Goal: Task Accomplishment & Management: Use online tool/utility

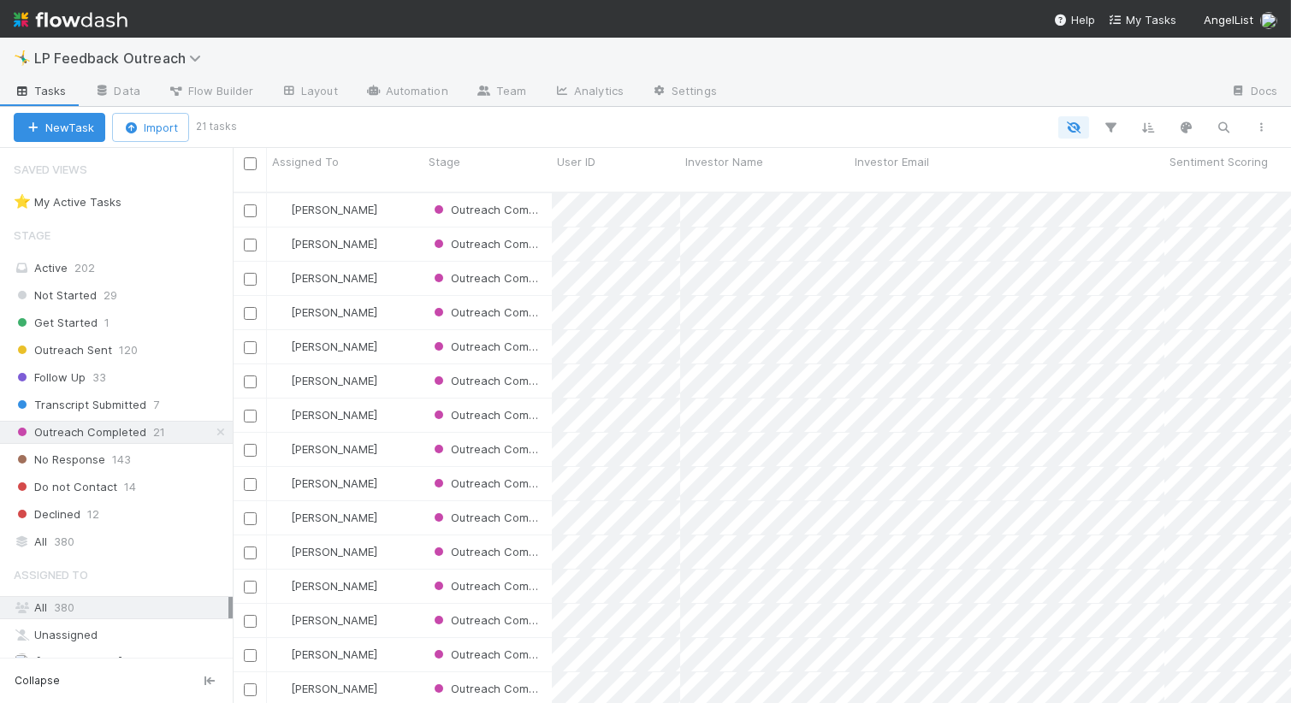
scroll to position [525, 1058]
click at [411, 86] on link "Automation" at bounding box center [407, 92] width 110 height 27
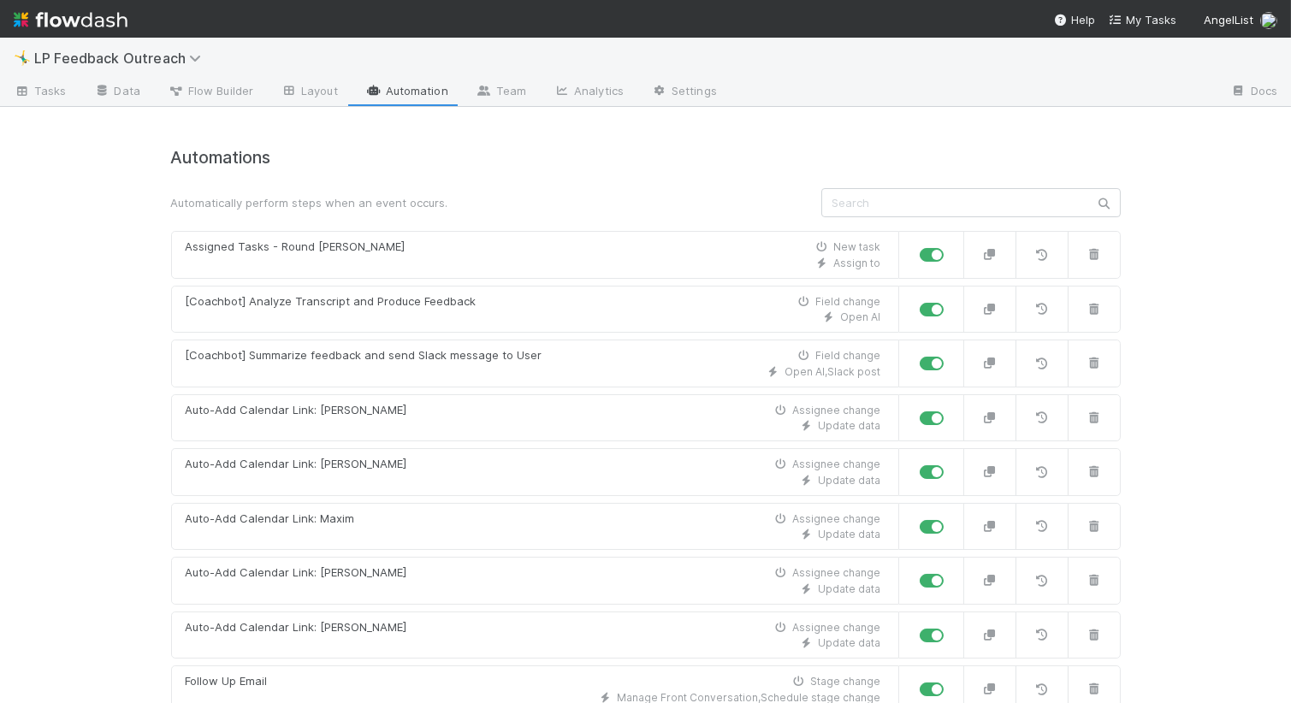
scroll to position [34, 0]
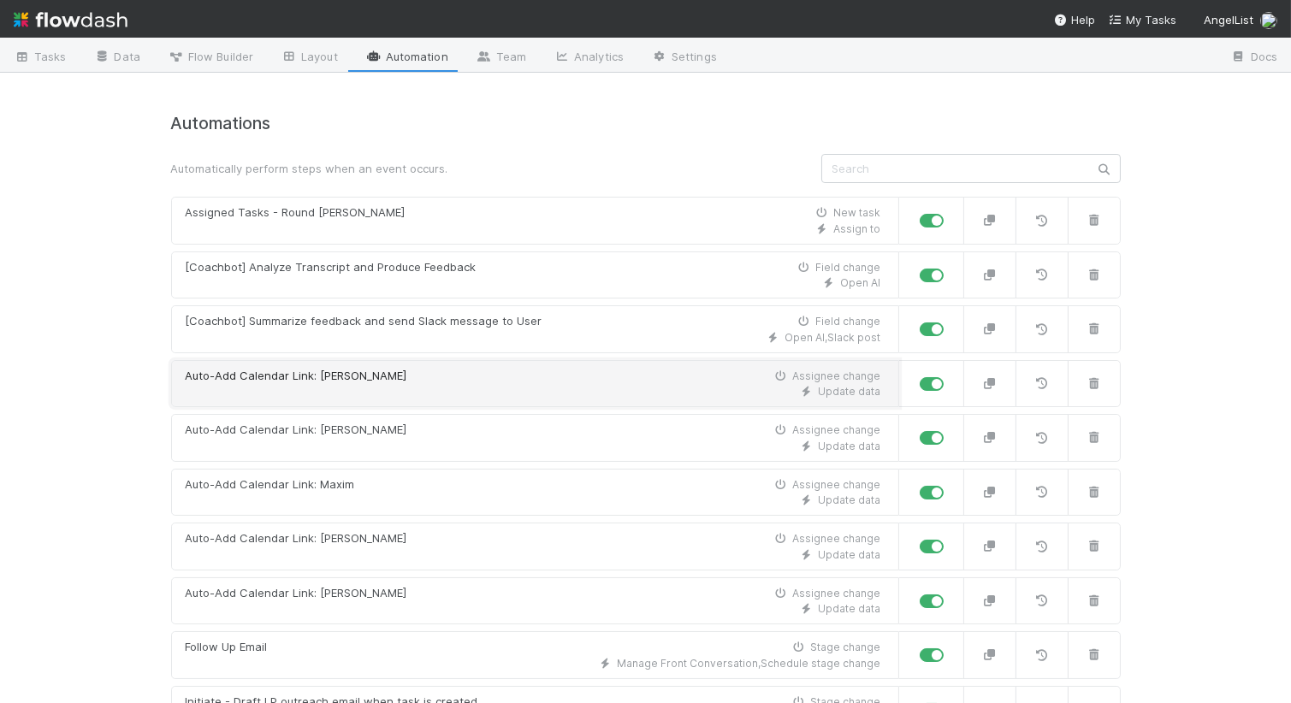
click at [713, 382] on div "Auto-Add Calendar Link: [PERSON_NAME] change" at bounding box center [534, 376] width 696 height 17
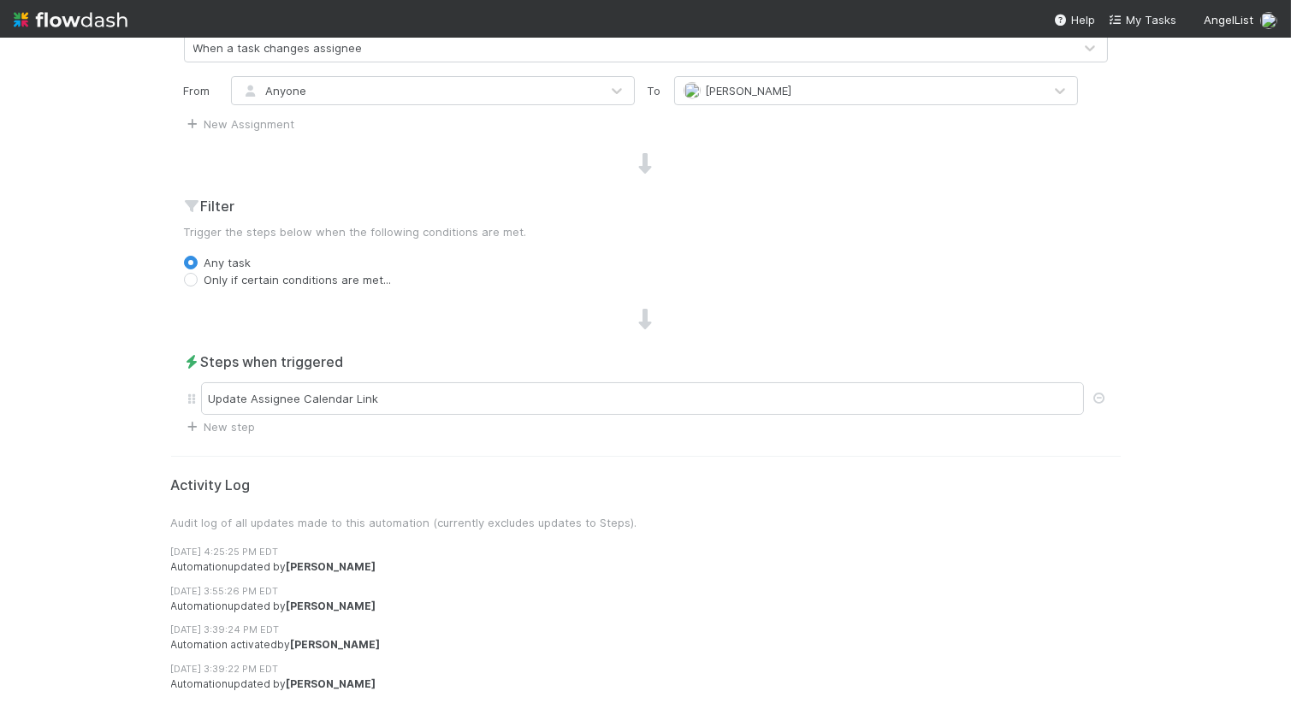
scroll to position [454, 0]
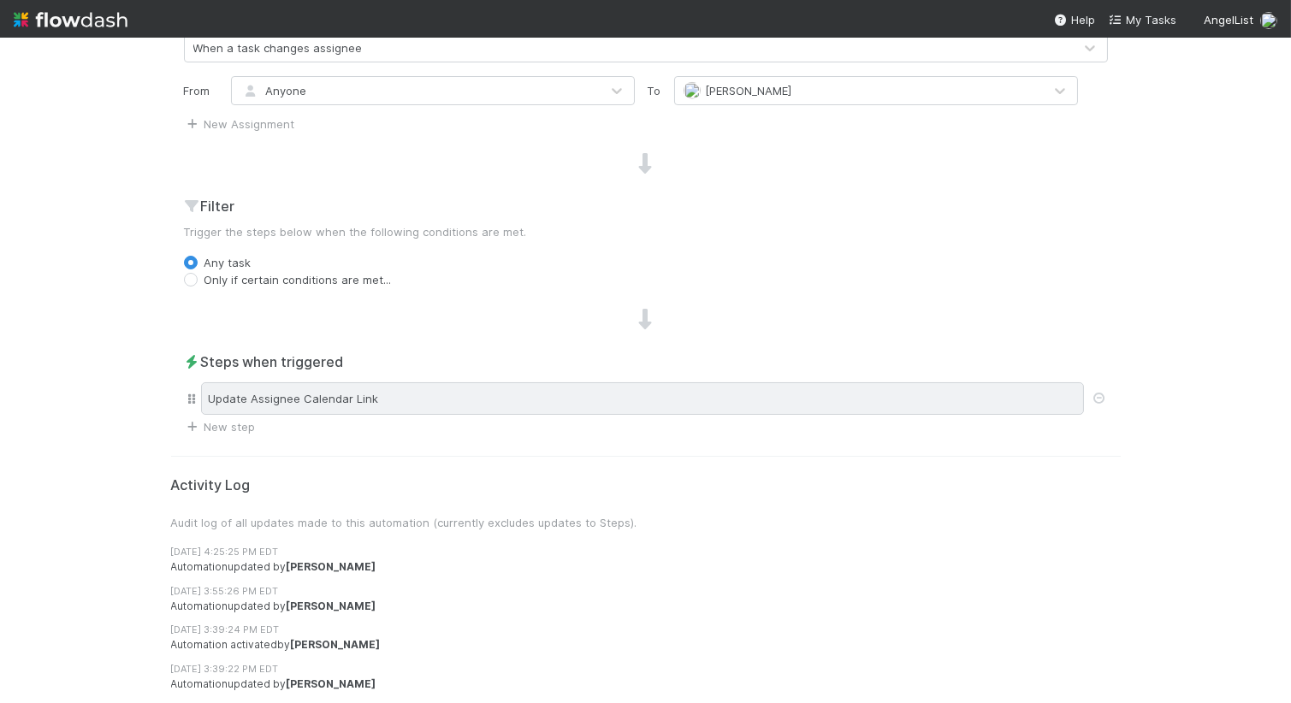
click at [527, 404] on div "Update Assignee Calendar Link" at bounding box center [642, 398] width 883 height 33
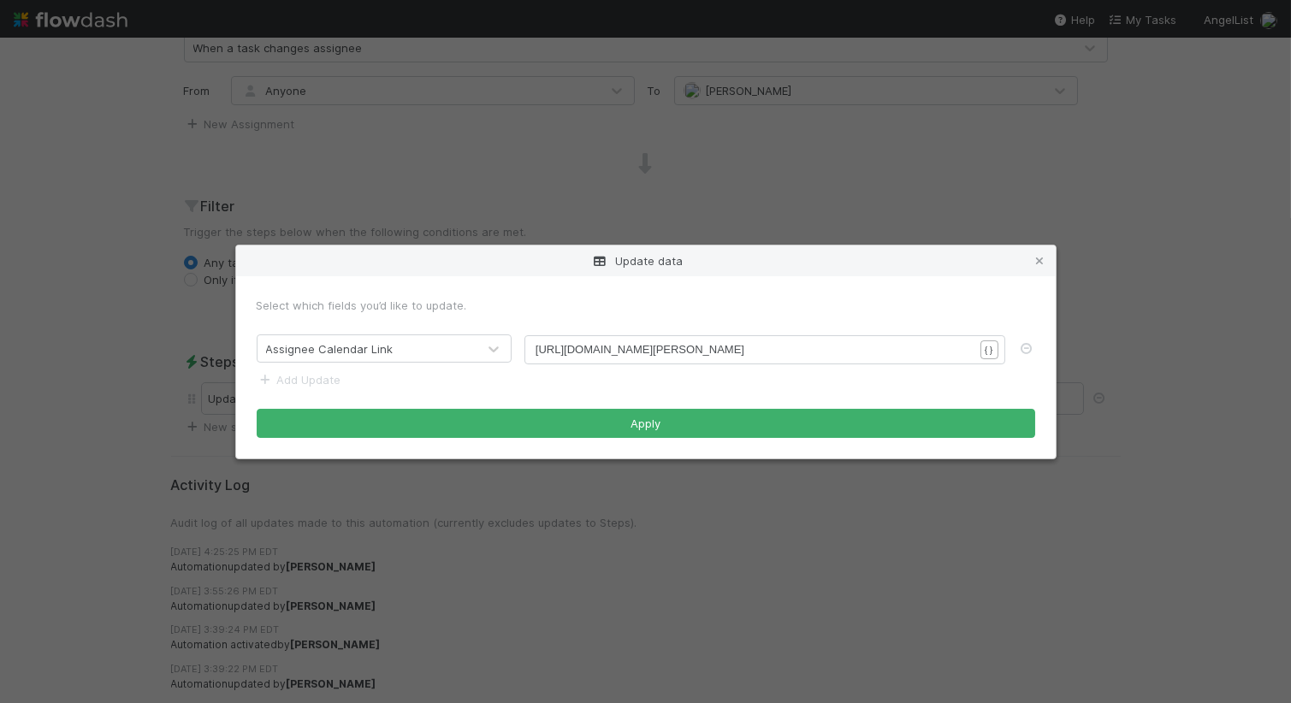
scroll to position [5, 0]
type textarea "[URL][DOMAIN_NAME][PERSON_NAME]"
drag, startPoint x: 798, startPoint y: 343, endPoint x: 507, endPoint y: 339, distance: 290.1
click at [659, 389] on form "Select which fields you’d like to update. Assignee Calendar Link [URL][DOMAIN_N…" at bounding box center [646, 367] width 779 height 141
drag, startPoint x: 659, startPoint y: 389, endPoint x: 659, endPoint y: 374, distance: 15.4
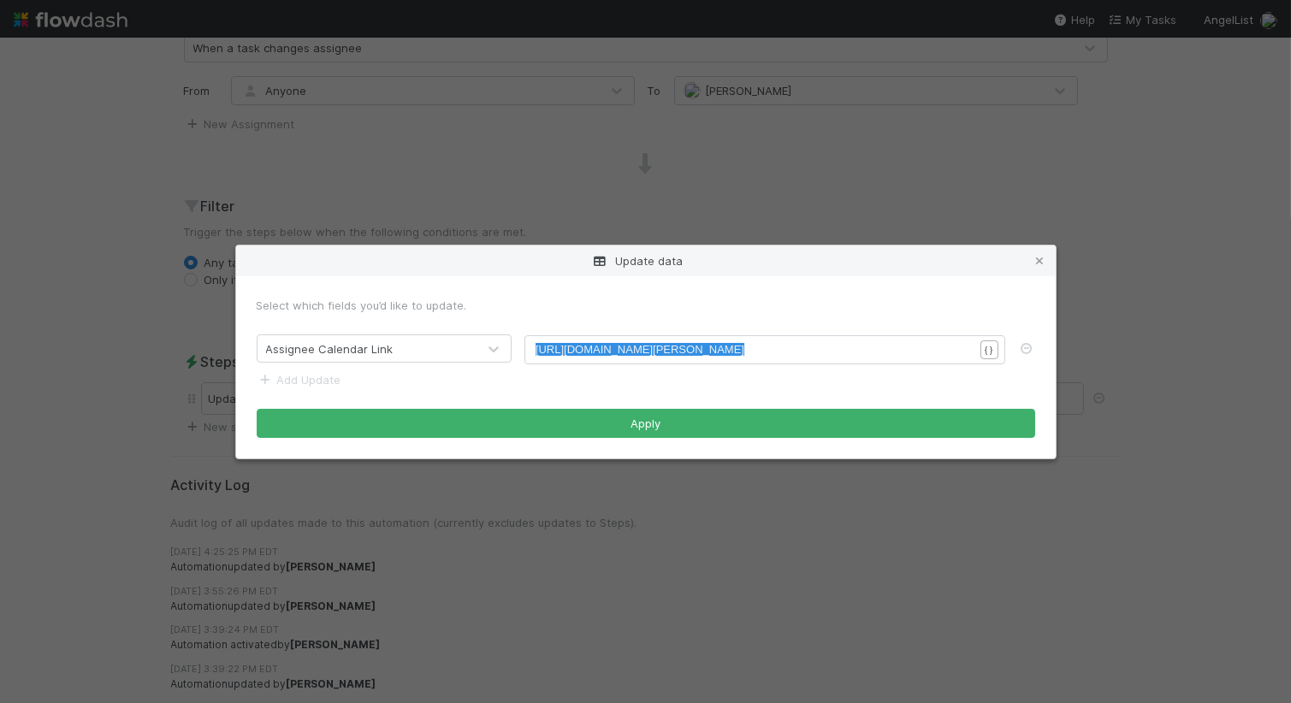
click at [659, 382] on form "Select which fields you’d like to update. Assignee Calendar Link [URL][DOMAIN_N…" at bounding box center [646, 367] width 779 height 141
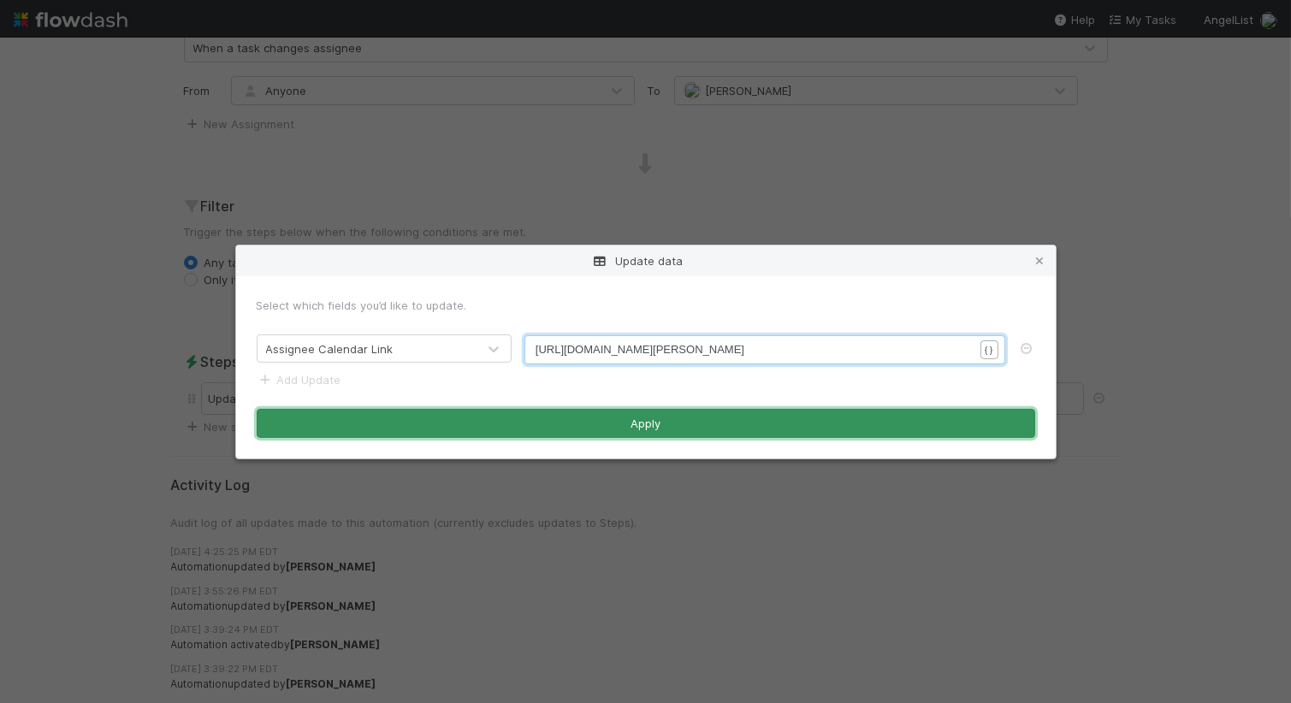
click at [762, 428] on button "Apply" at bounding box center [646, 423] width 779 height 29
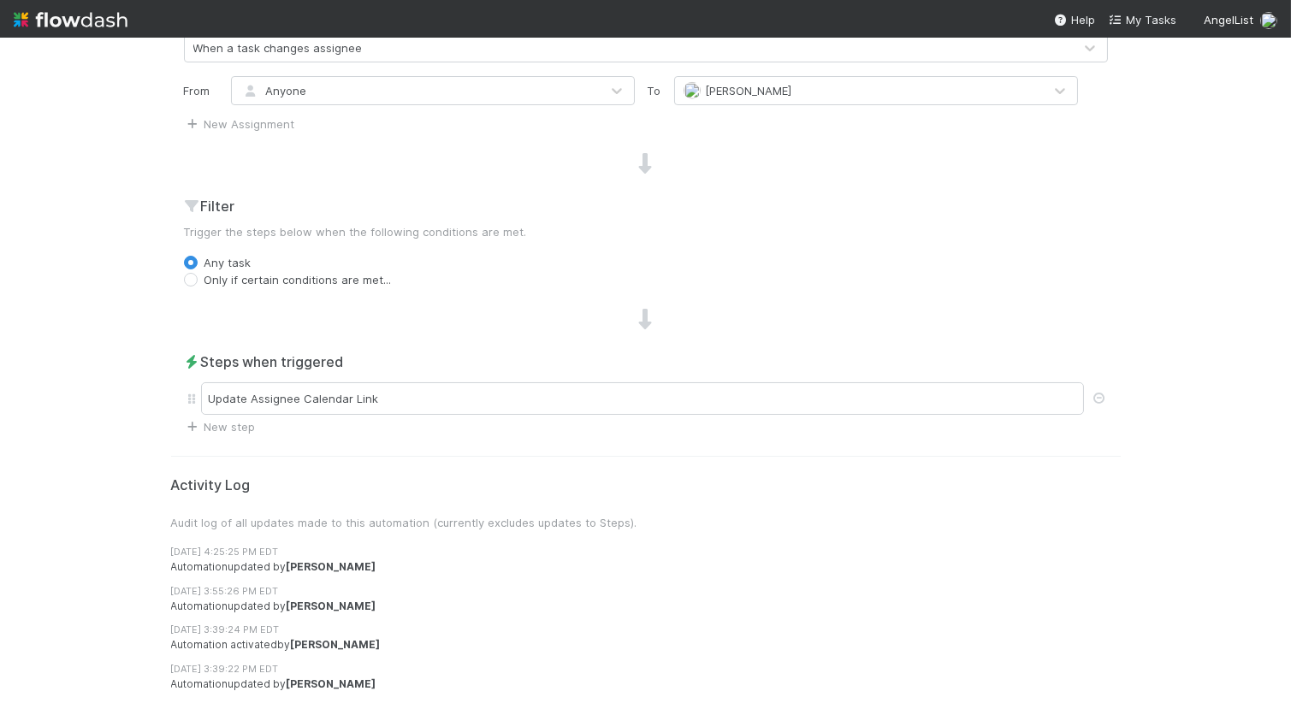
scroll to position [0, 0]
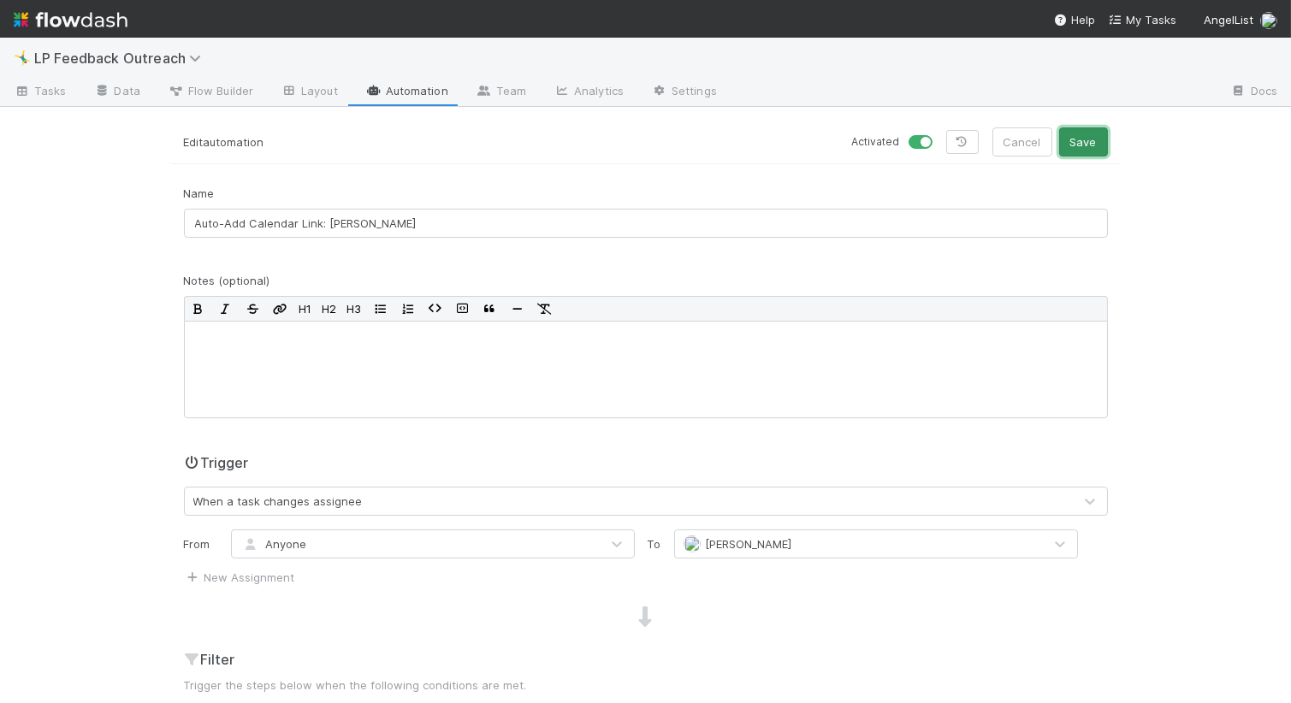
click at [1088, 140] on button "Save" at bounding box center [1083, 141] width 49 height 29
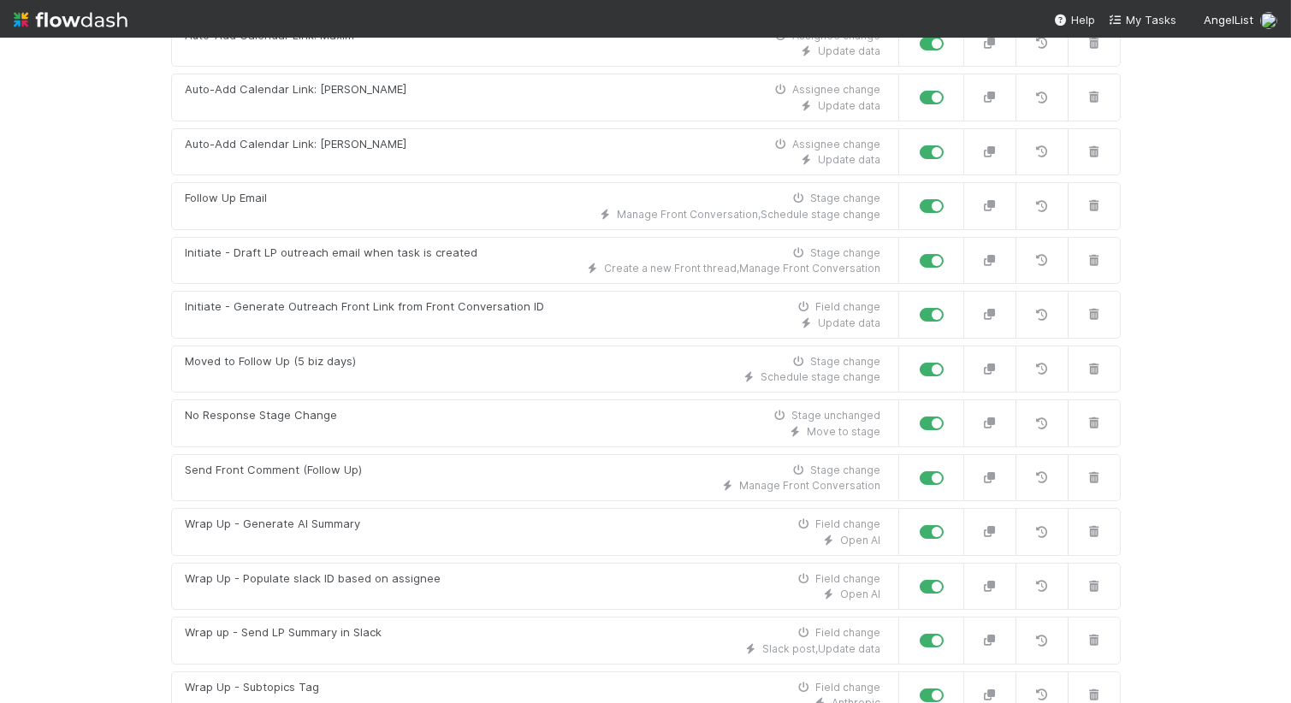
scroll to position [482, 0]
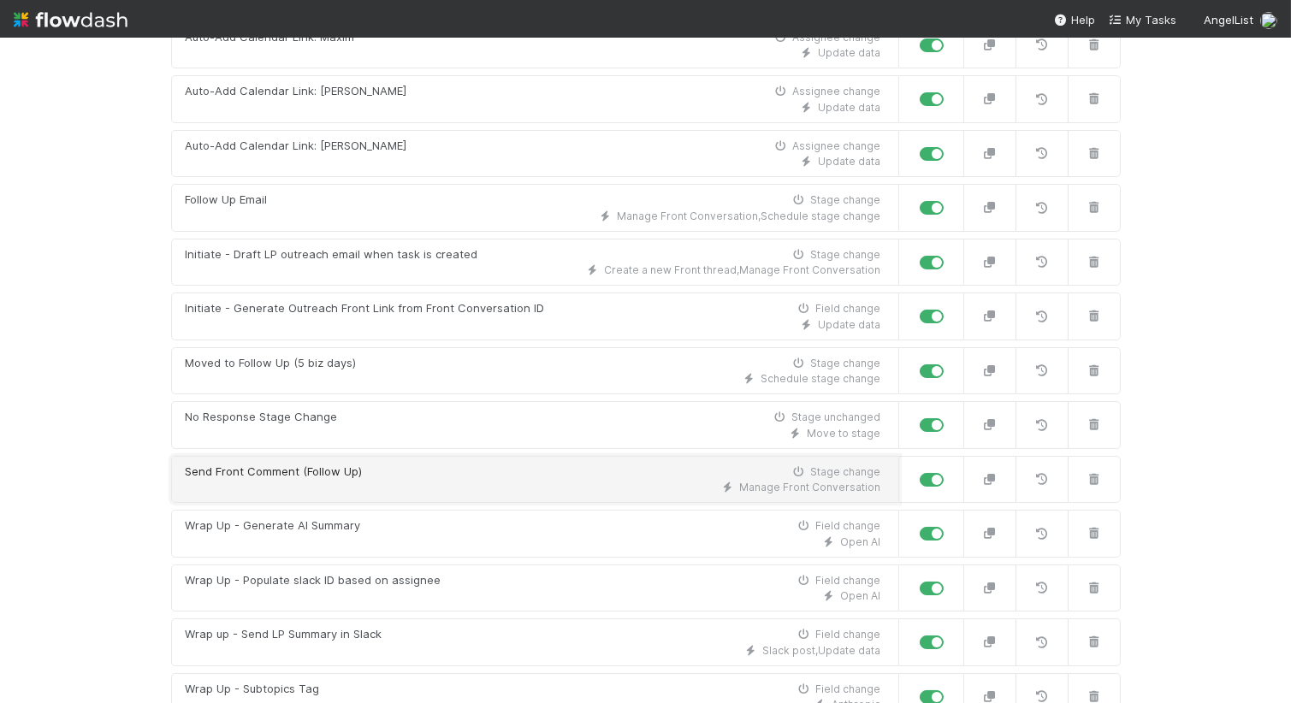
click at [506, 485] on div "Manage Front Conversation" at bounding box center [534, 487] width 696 height 15
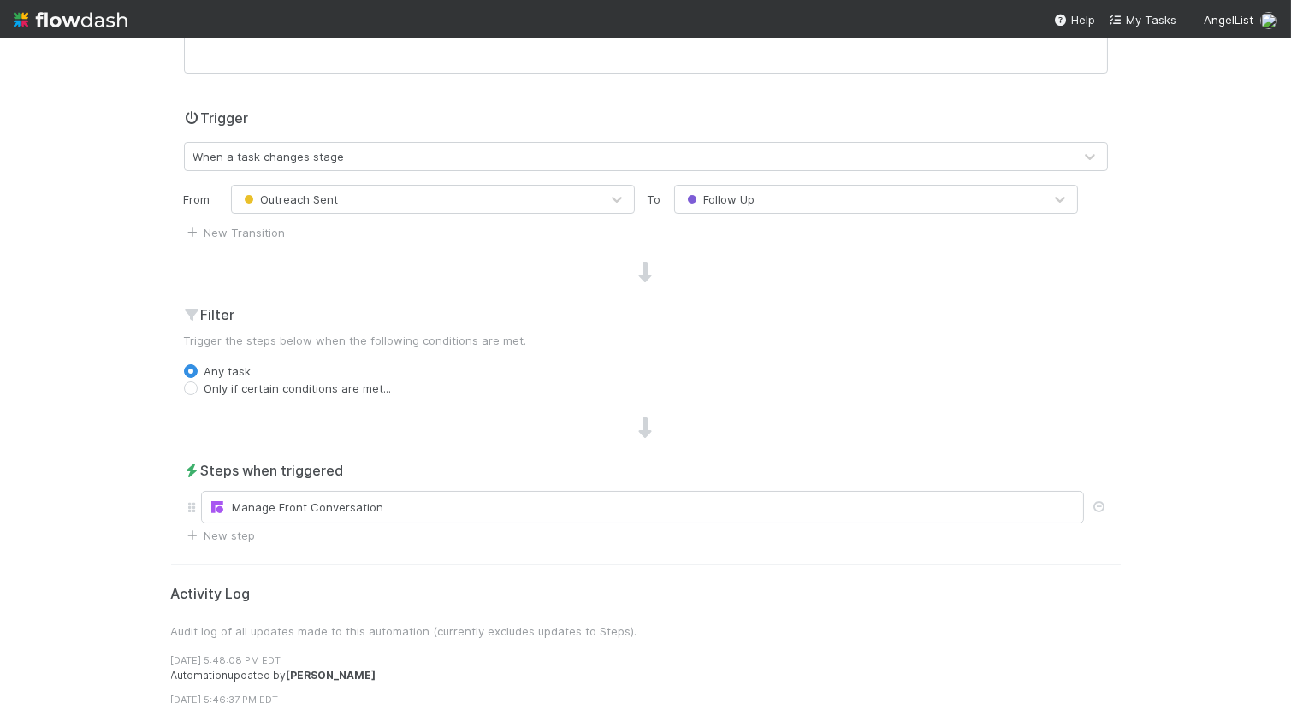
scroll to position [347, 0]
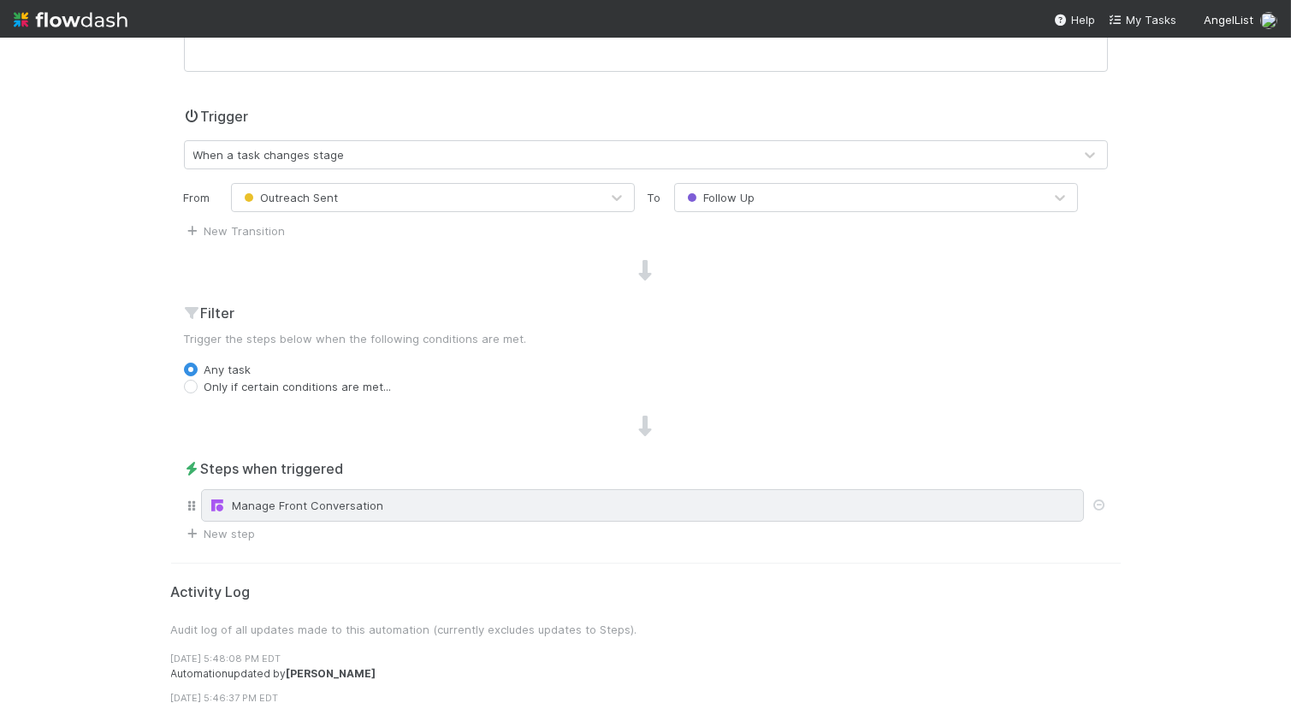
click at [501, 503] on div "Manage Front Conversation" at bounding box center [643, 505] width 868 height 17
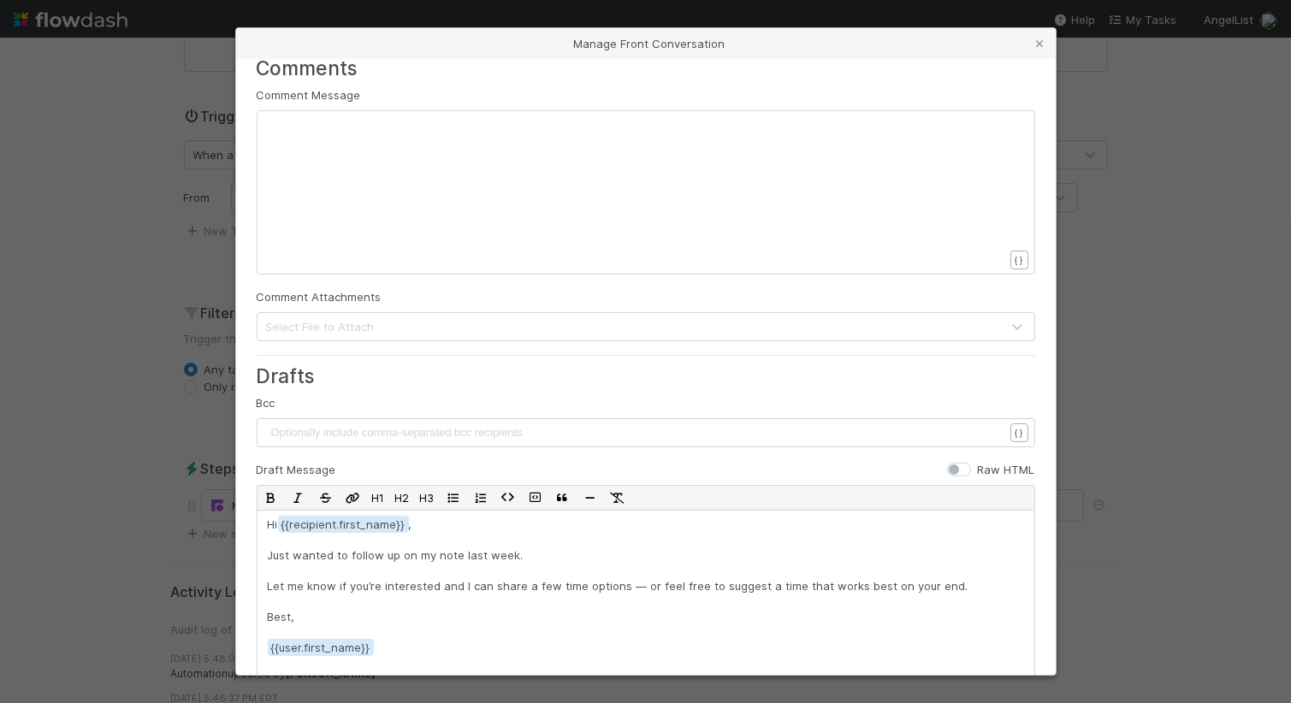
scroll to position [0, 0]
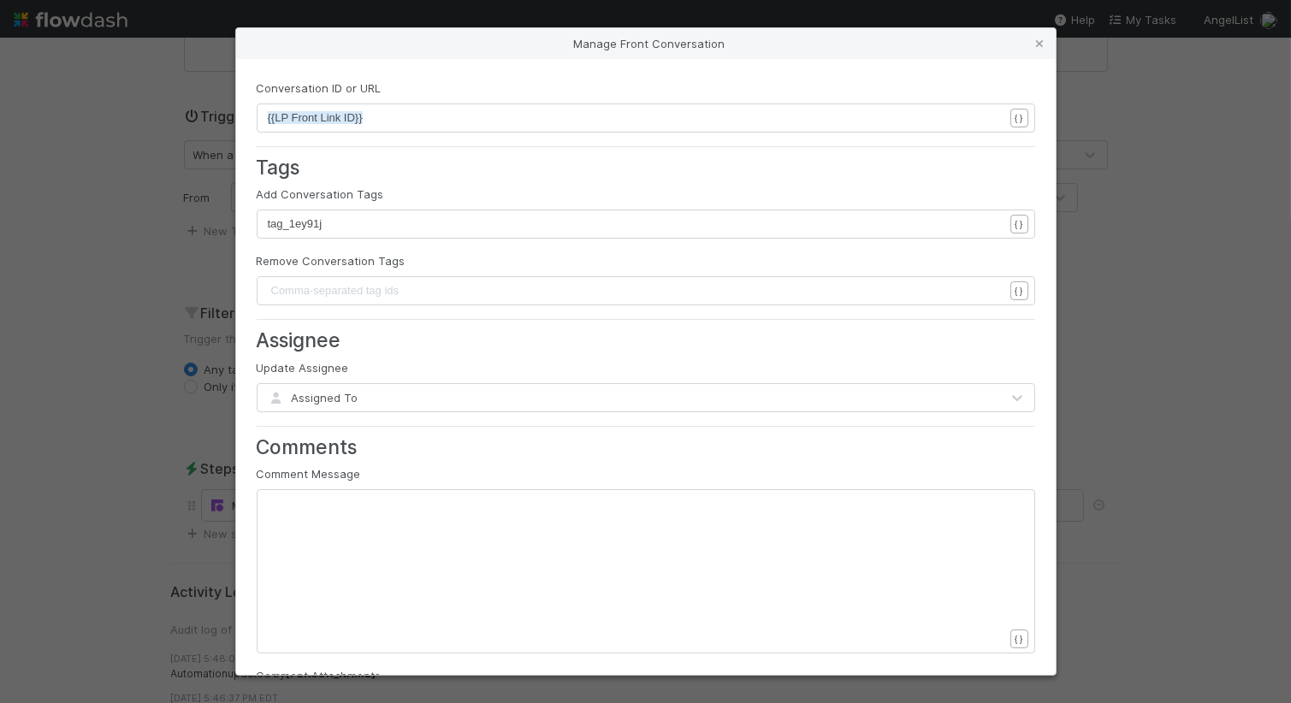
click at [152, 257] on div "Manage Front Conversation Conversation ID or URL xxxxxxxxxx {{LP Front Link ID}…" at bounding box center [645, 351] width 1291 height 703
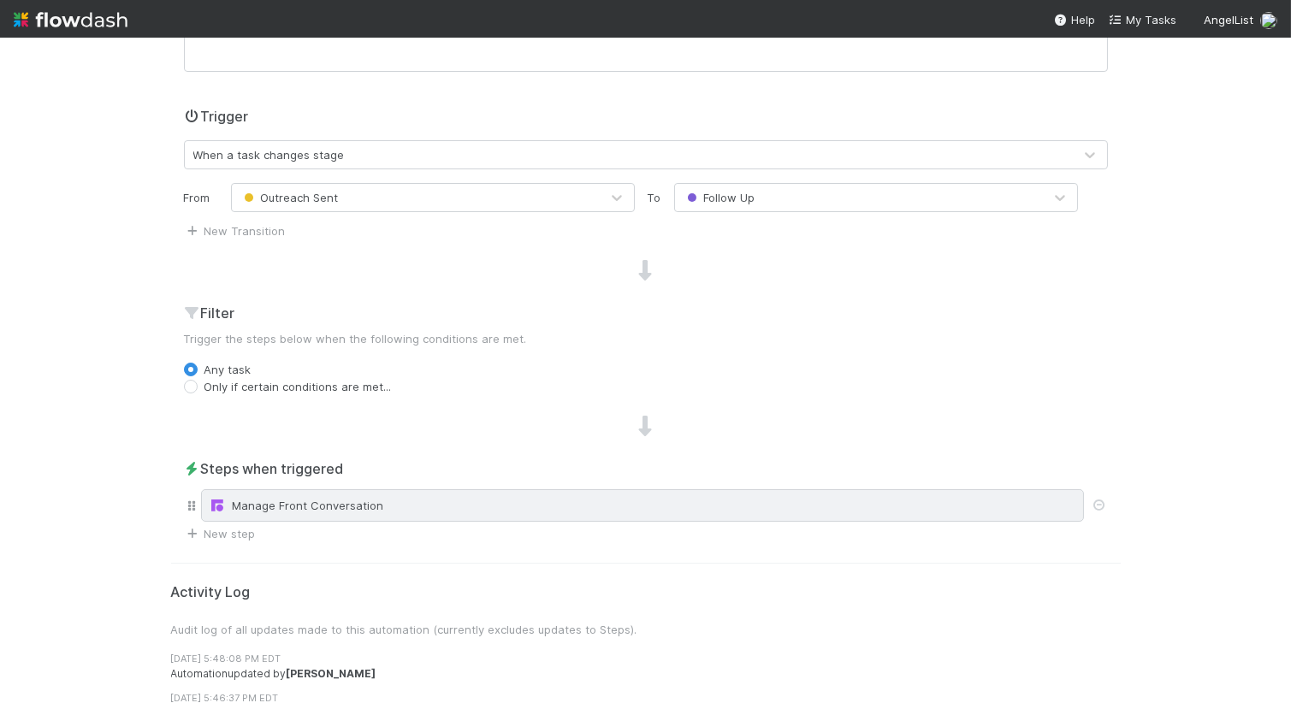
click at [481, 504] on div "Manage Front Conversation" at bounding box center [643, 505] width 868 height 17
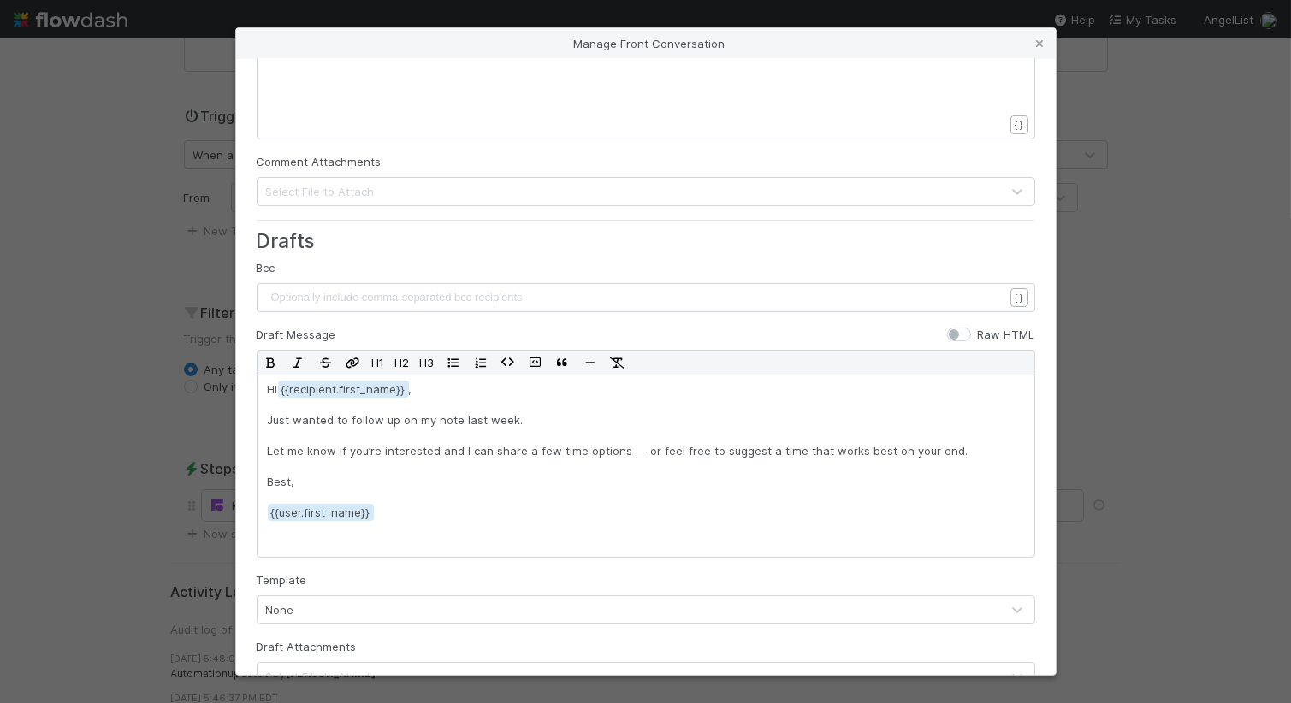
scroll to position [599, 0]
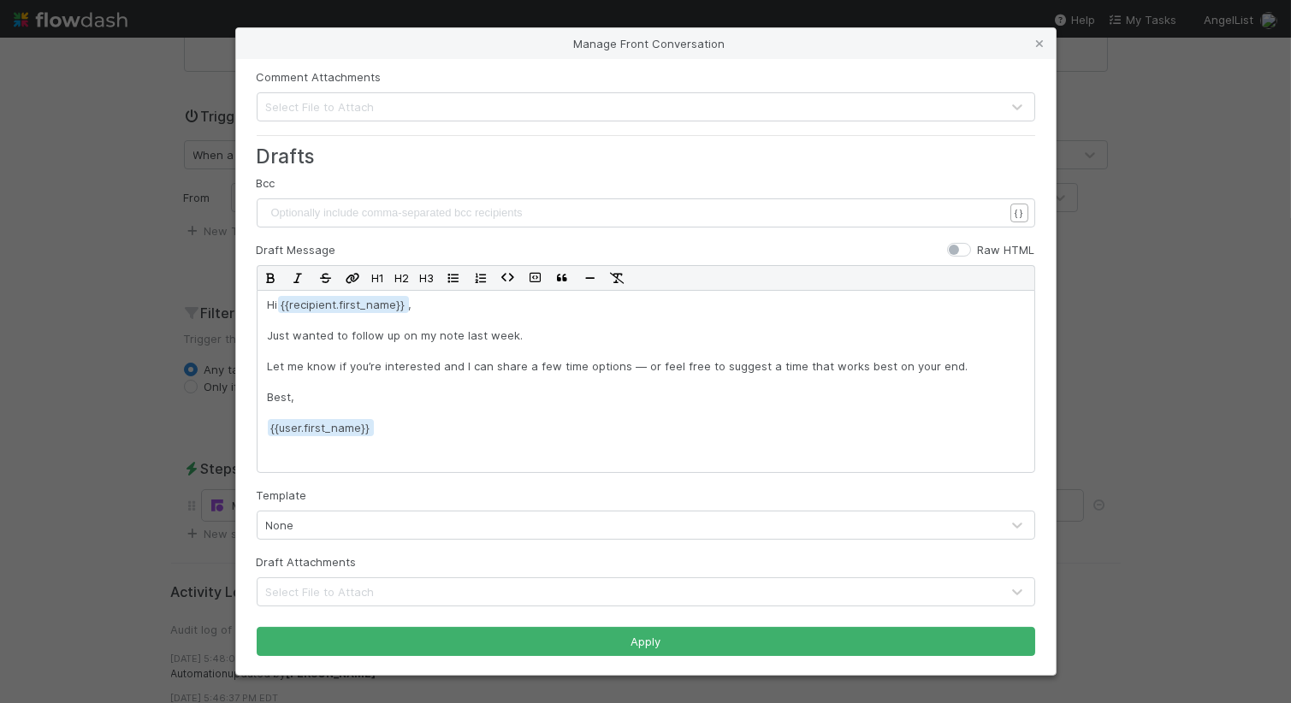
click at [68, 411] on div "Manage Front Conversation Conversation ID or URL xxxxxxxxxx {{LP Front Link ID}…" at bounding box center [645, 351] width 1291 height 703
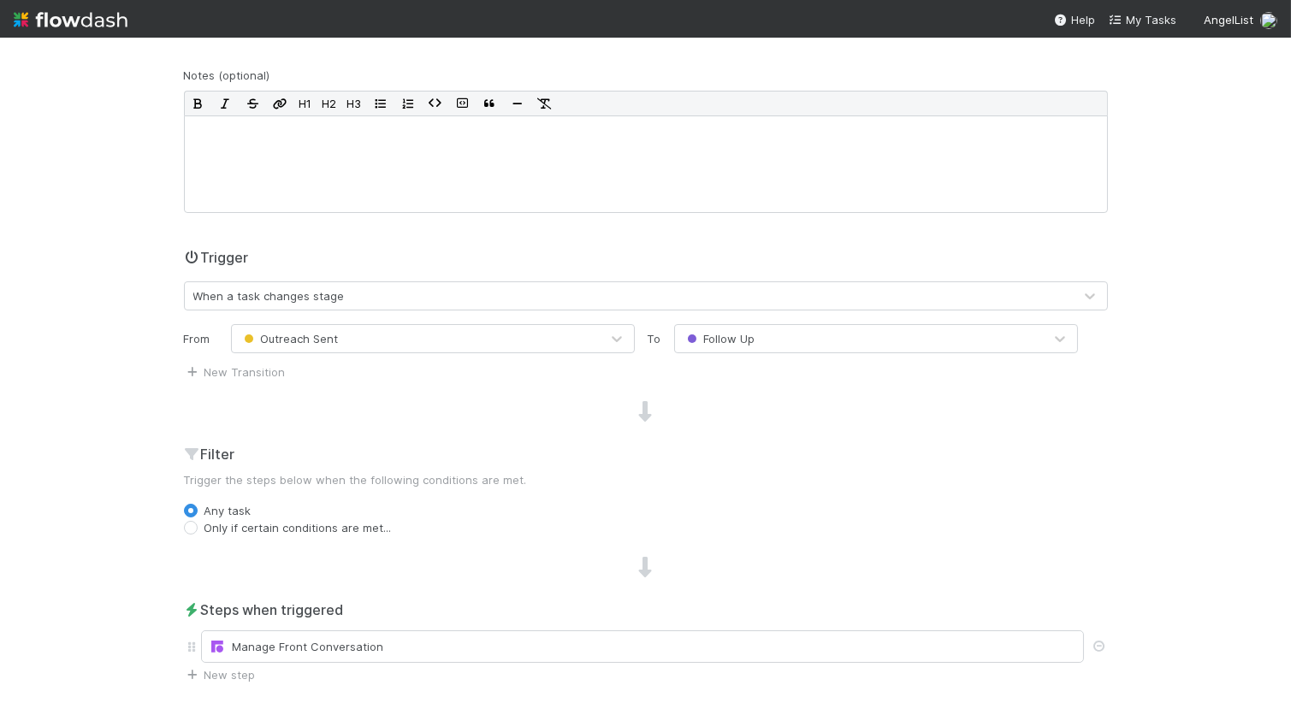
scroll to position [0, 0]
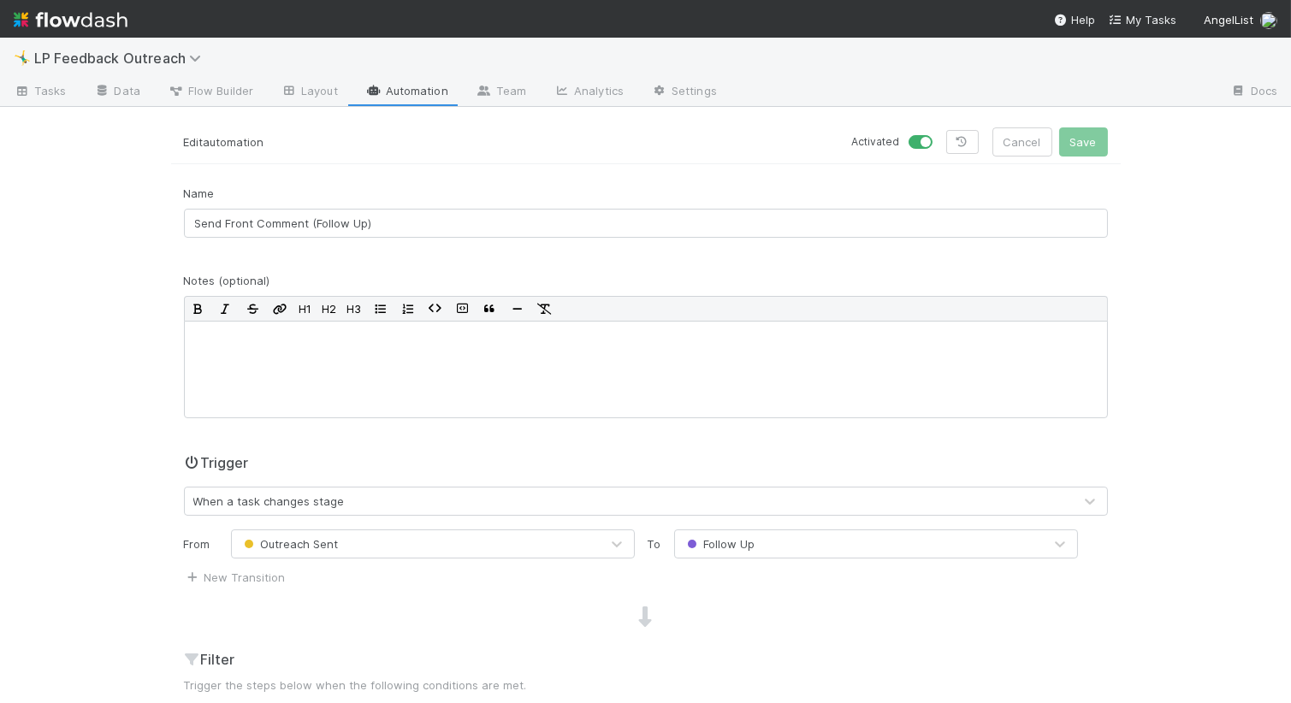
click at [396, 92] on link "Automation" at bounding box center [407, 92] width 110 height 27
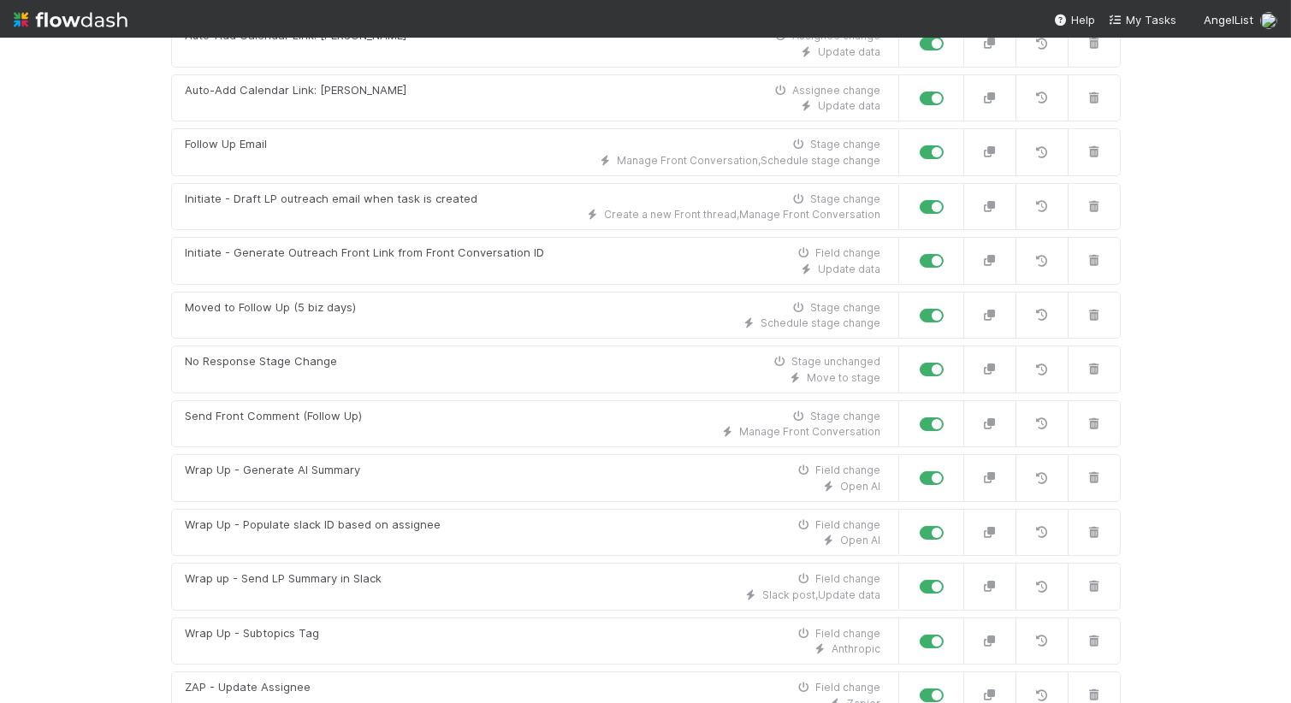
scroll to position [588, 0]
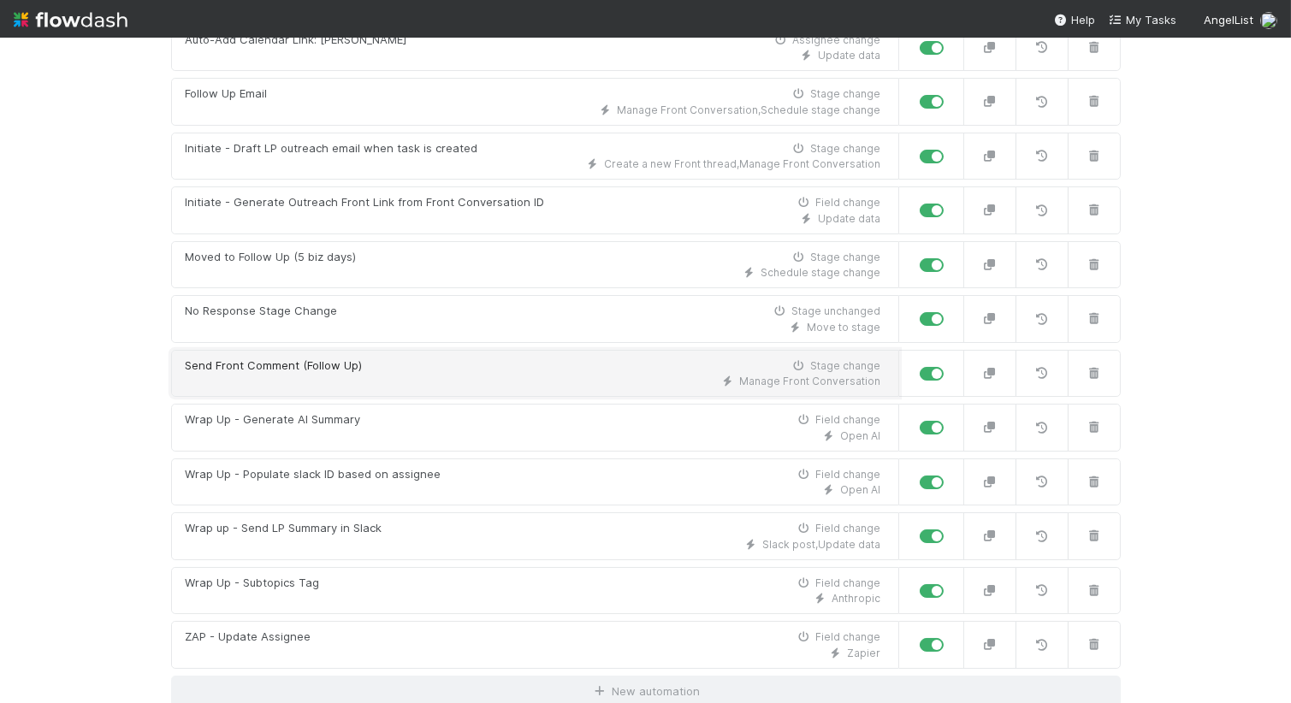
click at [292, 385] on div "Manage Front Conversation" at bounding box center [534, 381] width 696 height 15
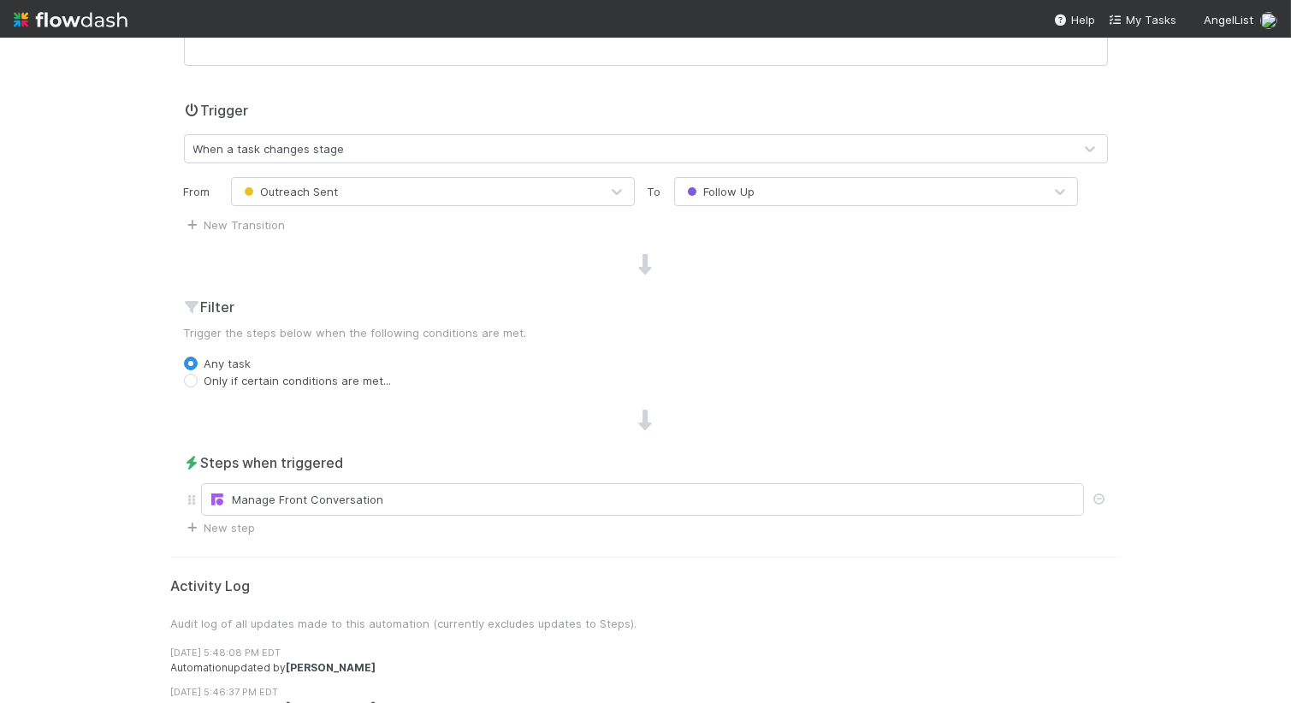
scroll to position [366, 0]
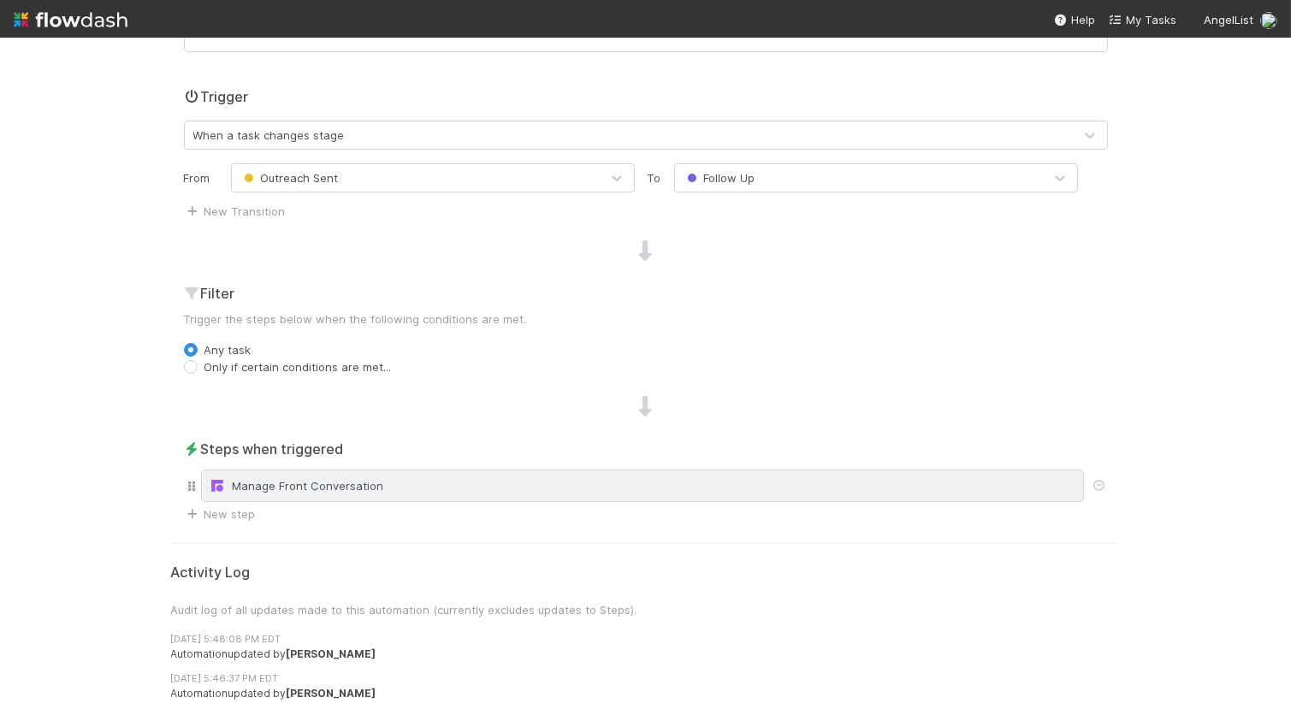
click at [348, 475] on div "Manage Front Conversation" at bounding box center [642, 486] width 883 height 33
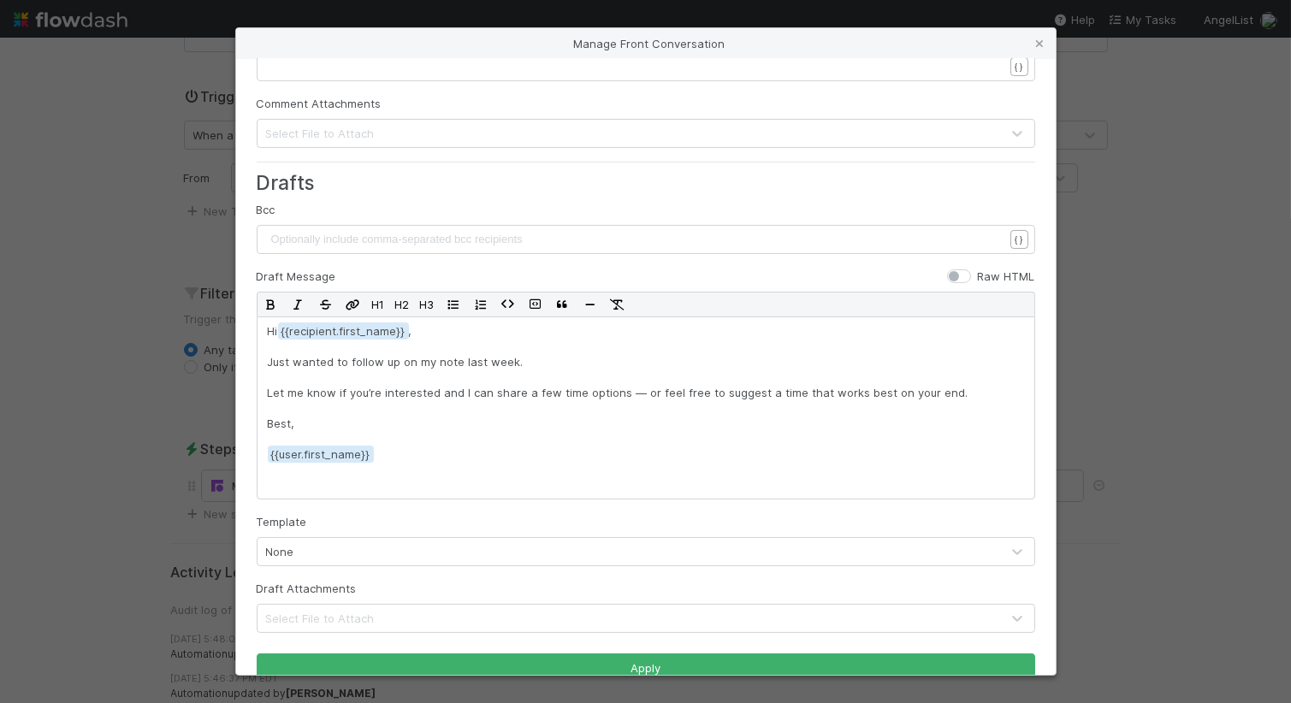
scroll to position [599, 0]
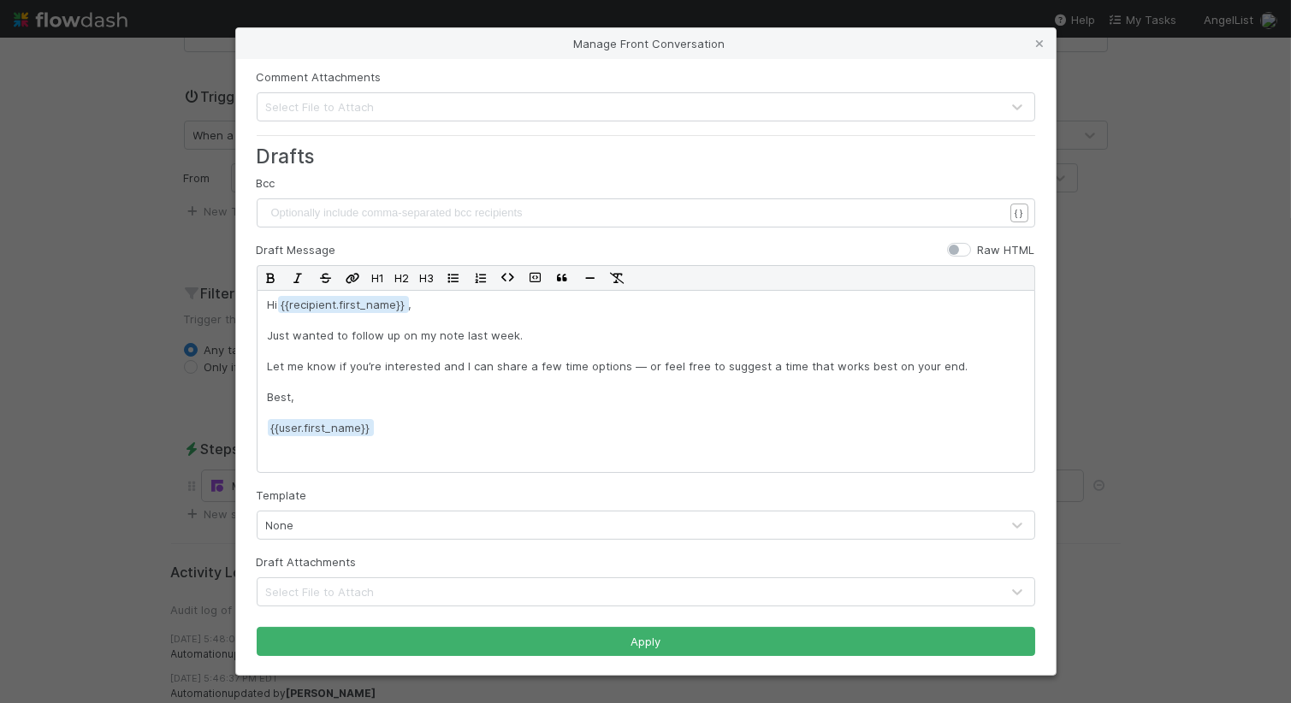
click at [164, 288] on div "Manage Front Conversation Conversation ID or URL xxxxxxxxxx {{LP Front Link ID}…" at bounding box center [645, 351] width 1291 height 703
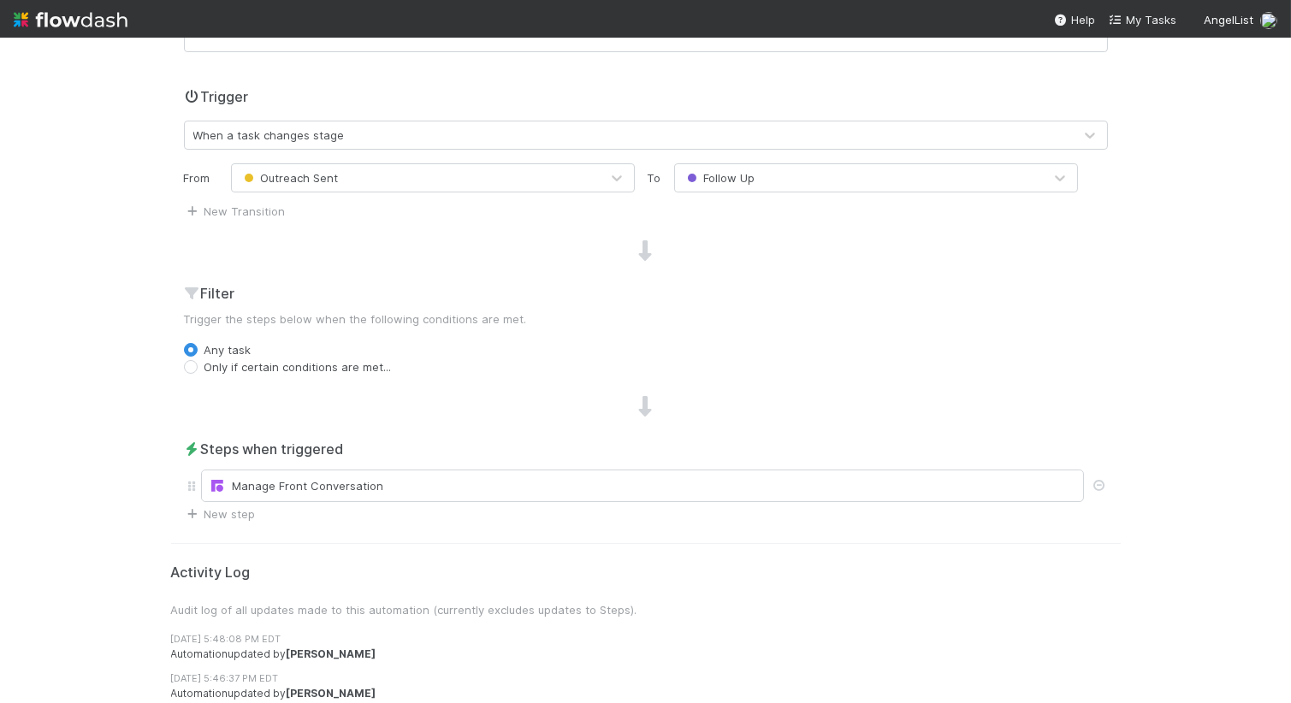
scroll to position [0, 0]
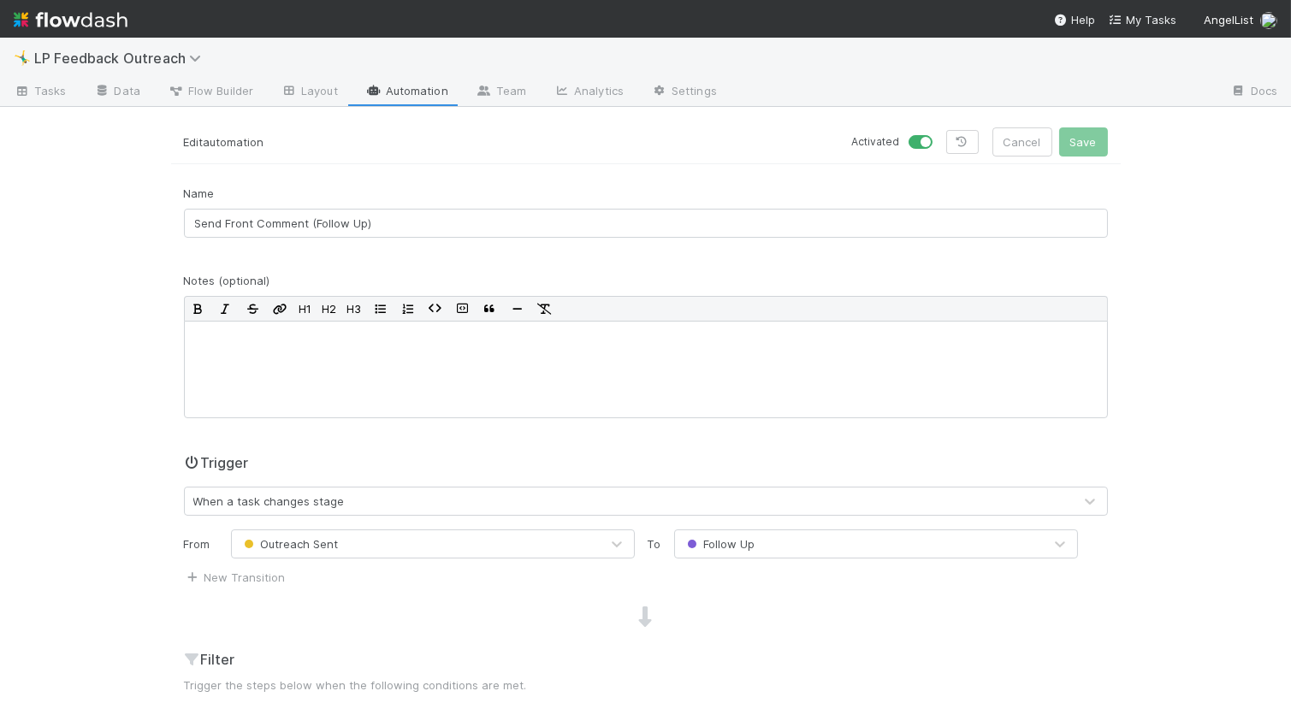
click at [393, 89] on link "Automation" at bounding box center [407, 92] width 110 height 27
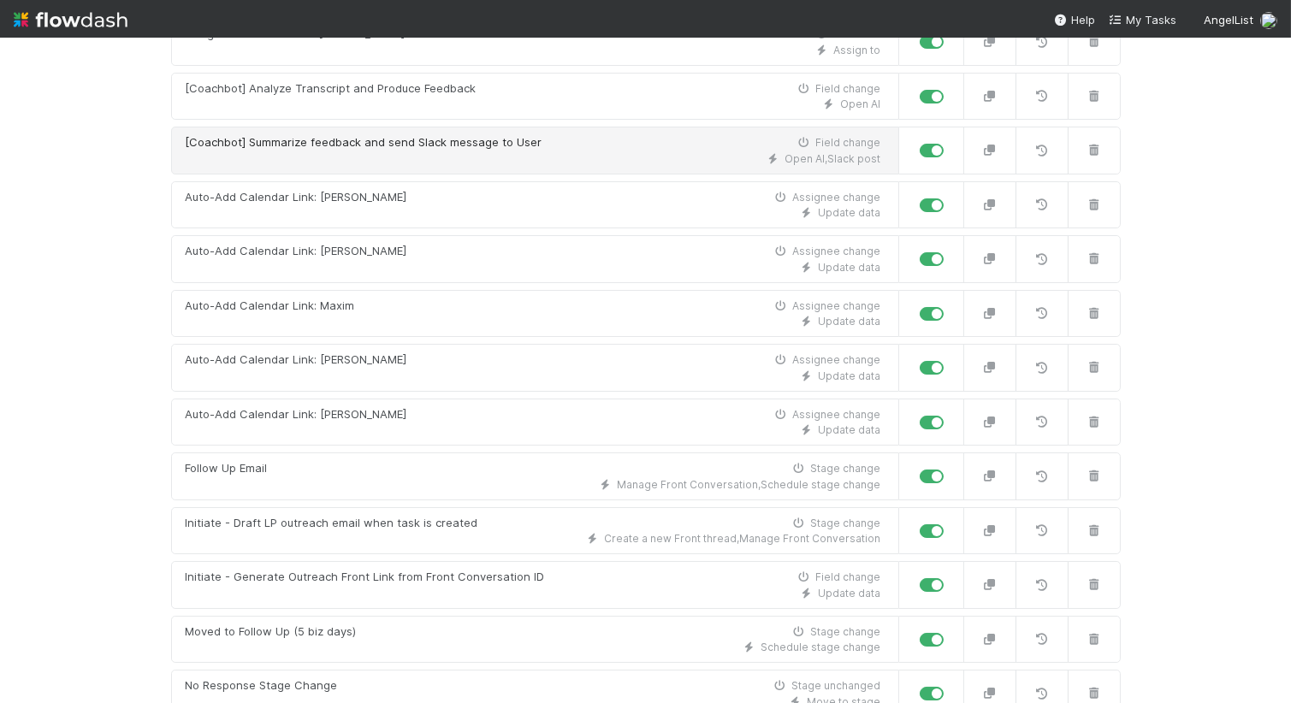
scroll to position [216, 0]
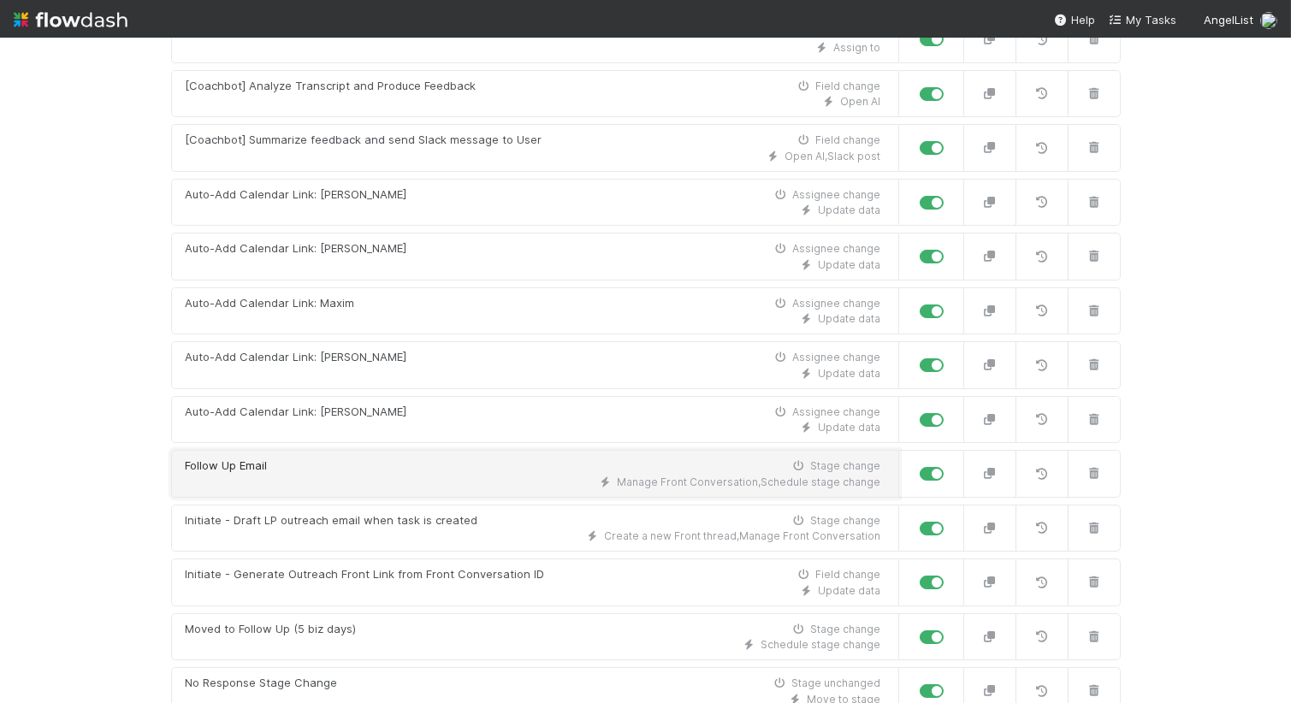
click at [486, 475] on div "Manage Front Conversation , Schedule stage change" at bounding box center [534, 482] width 696 height 15
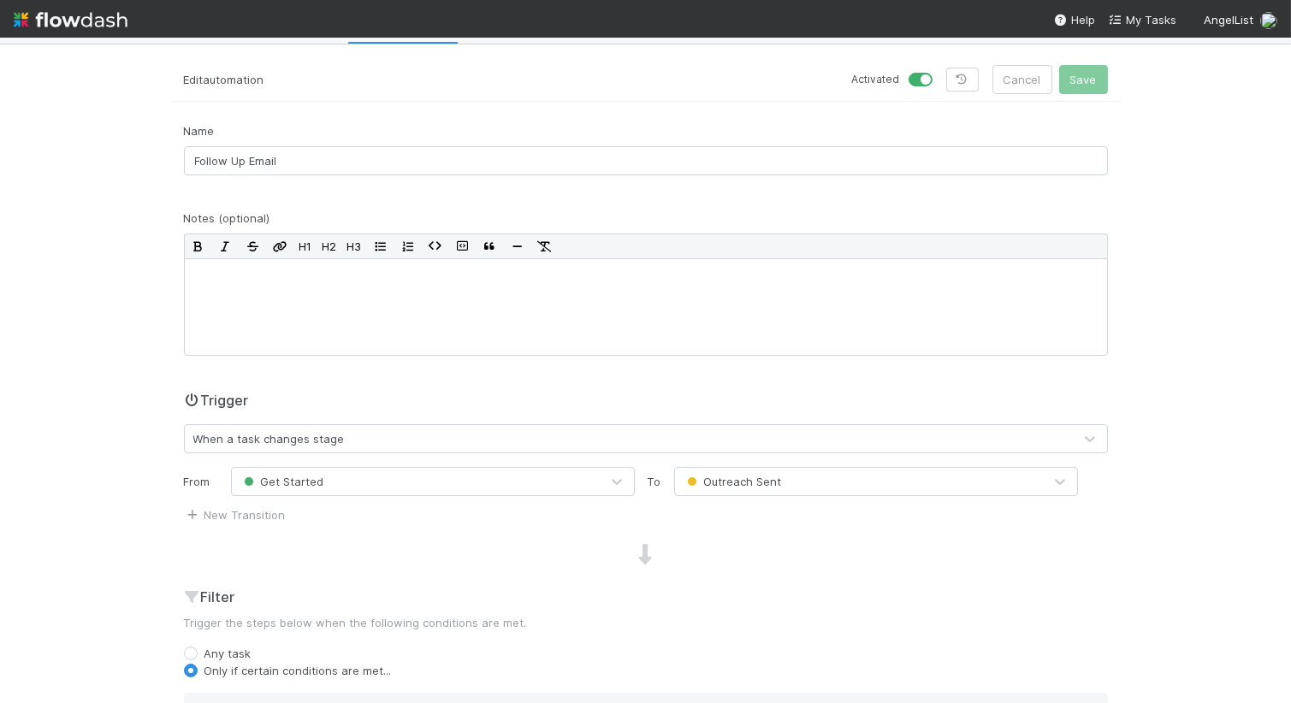
scroll to position [512, 0]
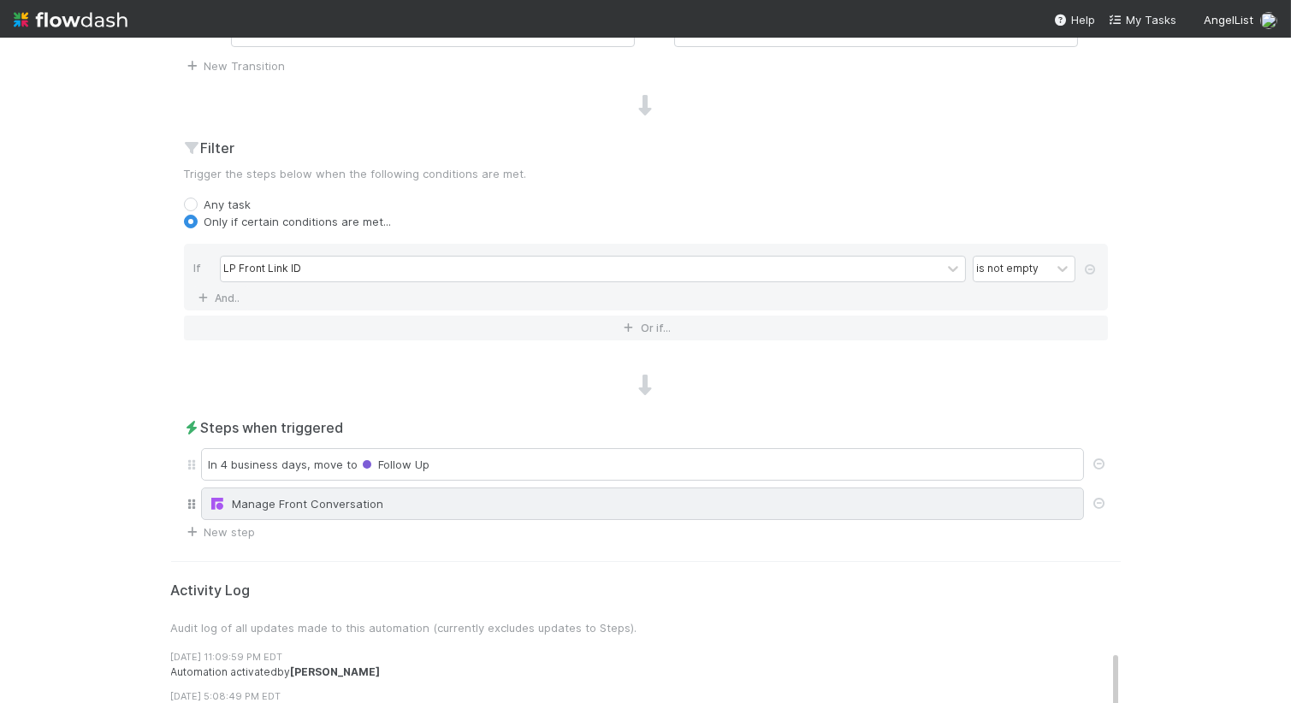
click at [486, 502] on div "Manage Front Conversation" at bounding box center [643, 503] width 868 height 17
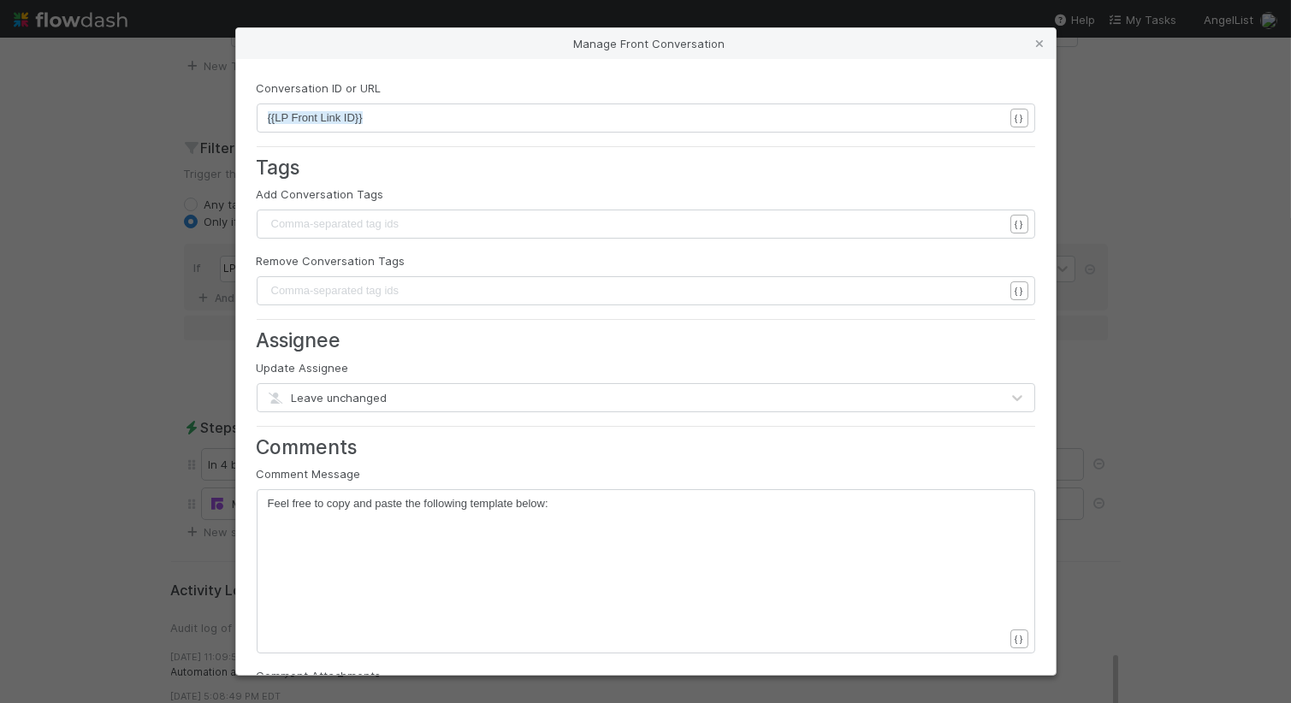
click at [155, 387] on div "Manage Front Conversation Conversation ID or URL xxxxxxxxxx {{LP Front Link ID}…" at bounding box center [645, 351] width 1291 height 703
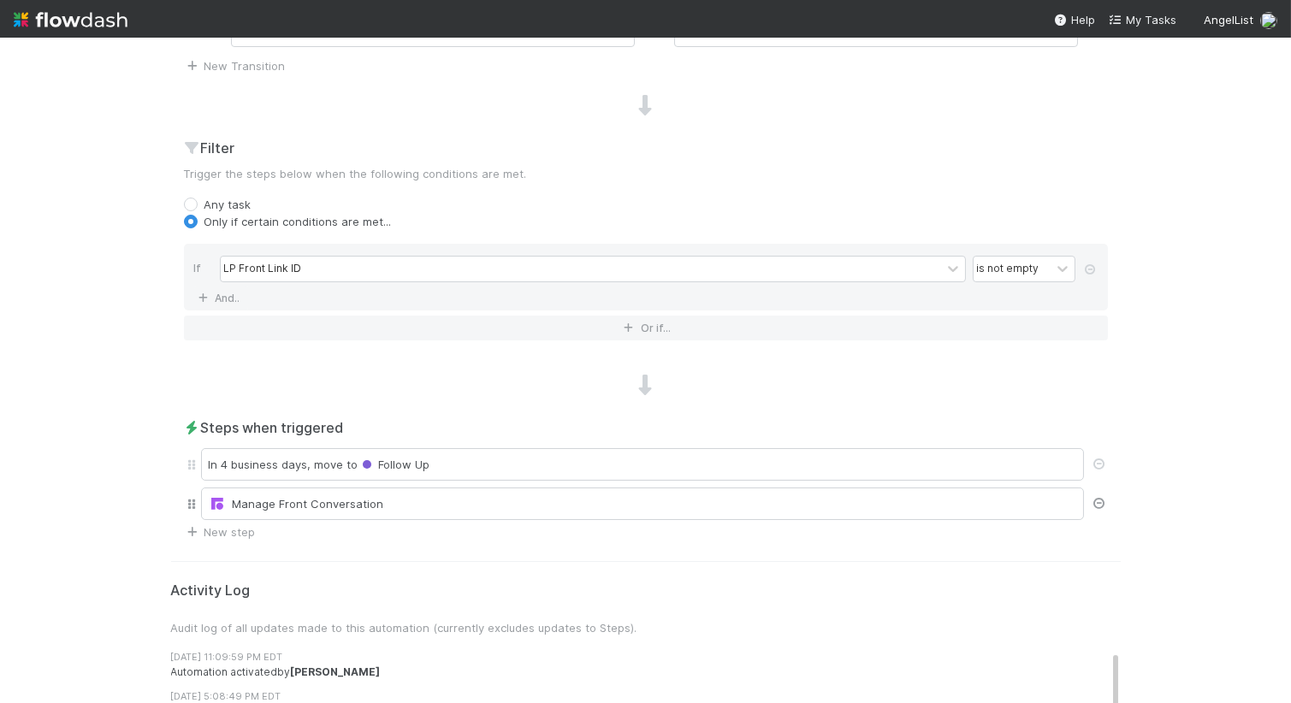
click at [1094, 500] on icon at bounding box center [1099, 503] width 17 height 11
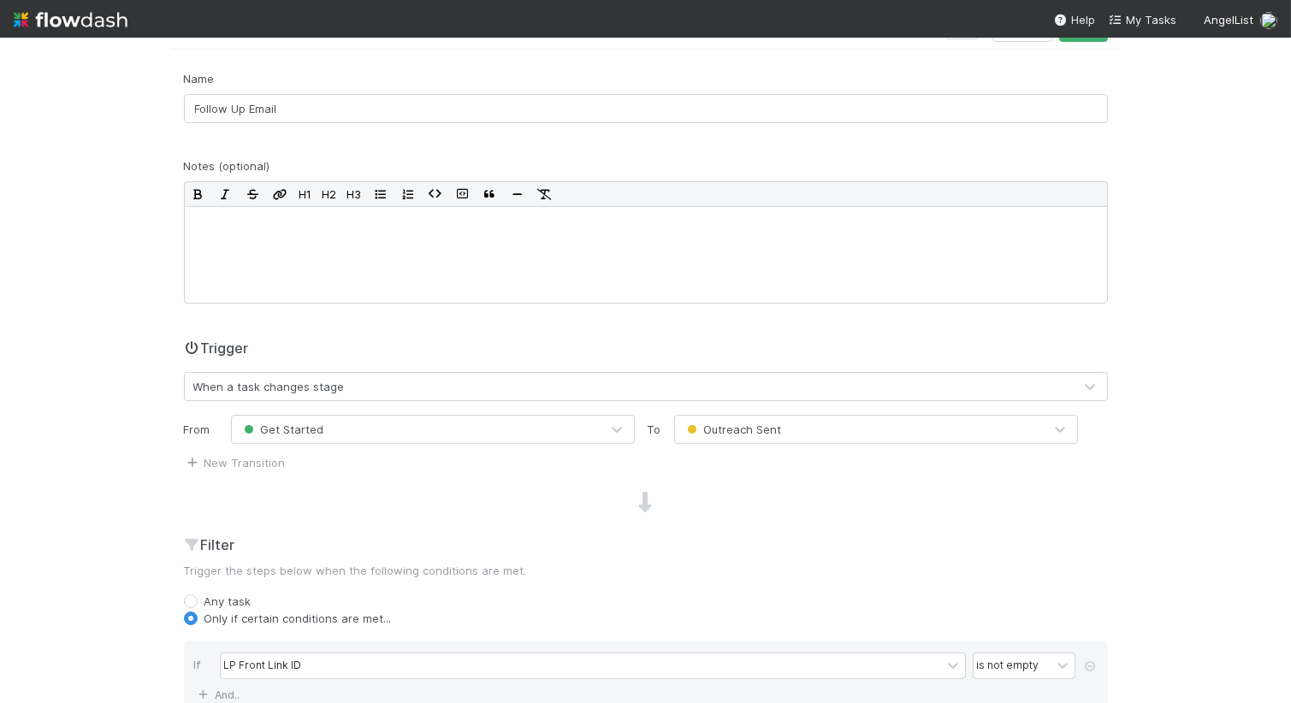
scroll to position [0, 0]
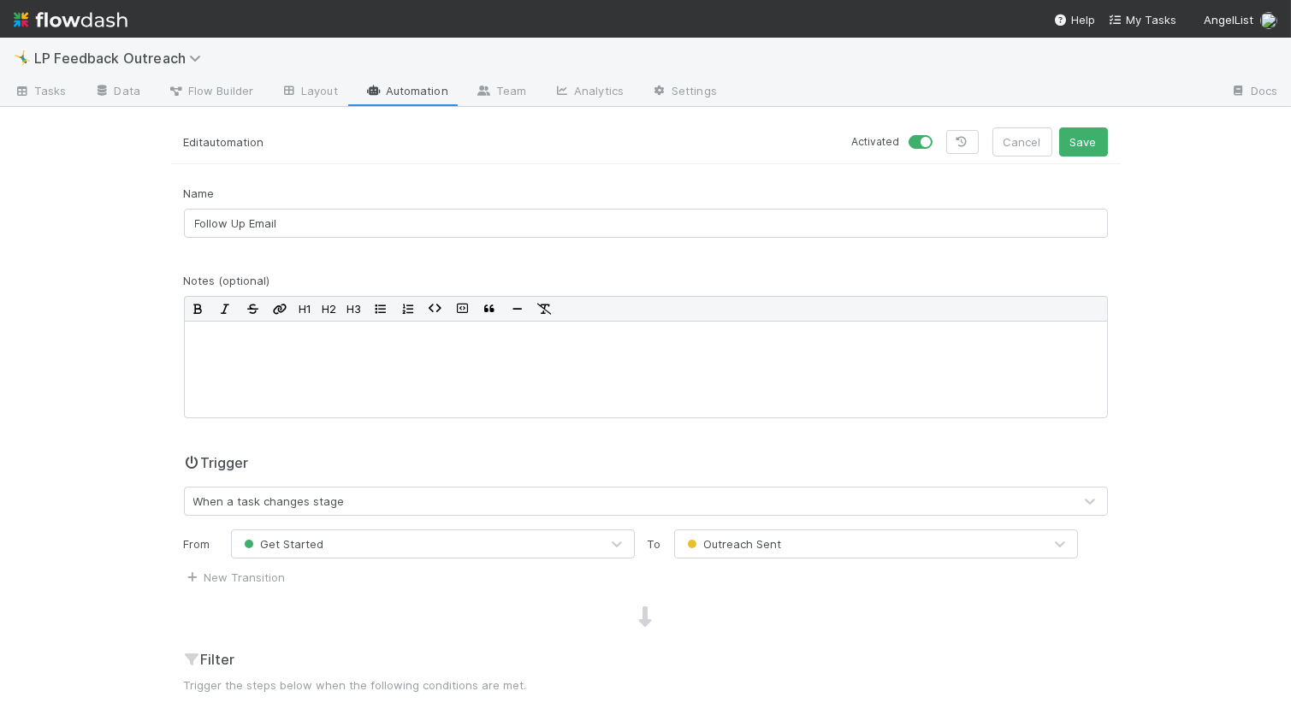
click at [397, 88] on link "Automation" at bounding box center [407, 92] width 110 height 27
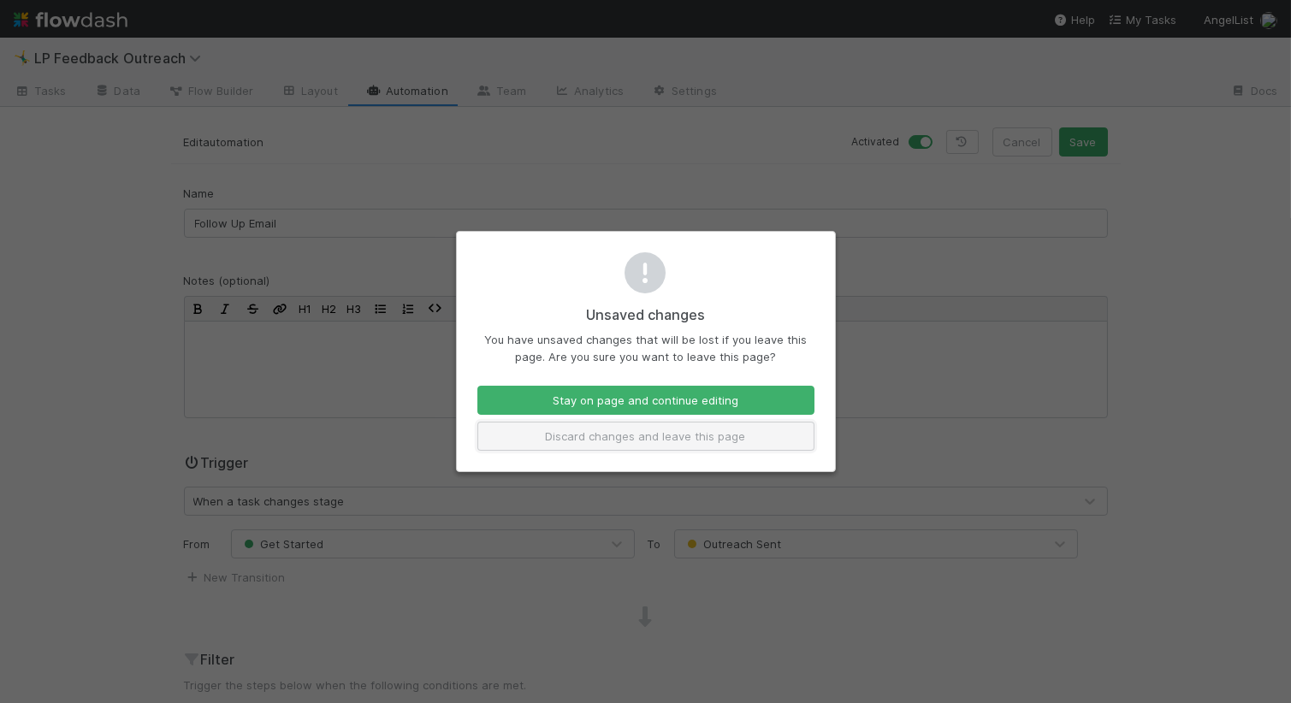
click at [596, 436] on button "Discard changes and leave this page" at bounding box center [645, 436] width 337 height 29
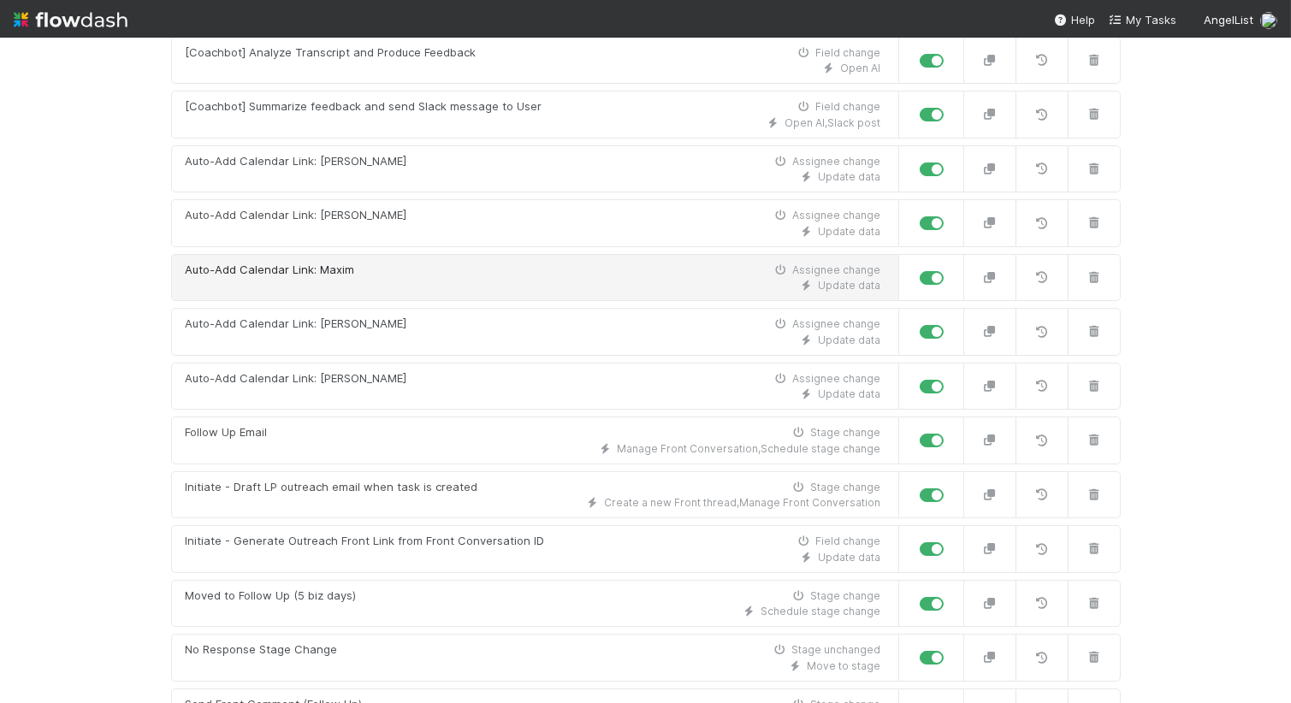
scroll to position [255, 0]
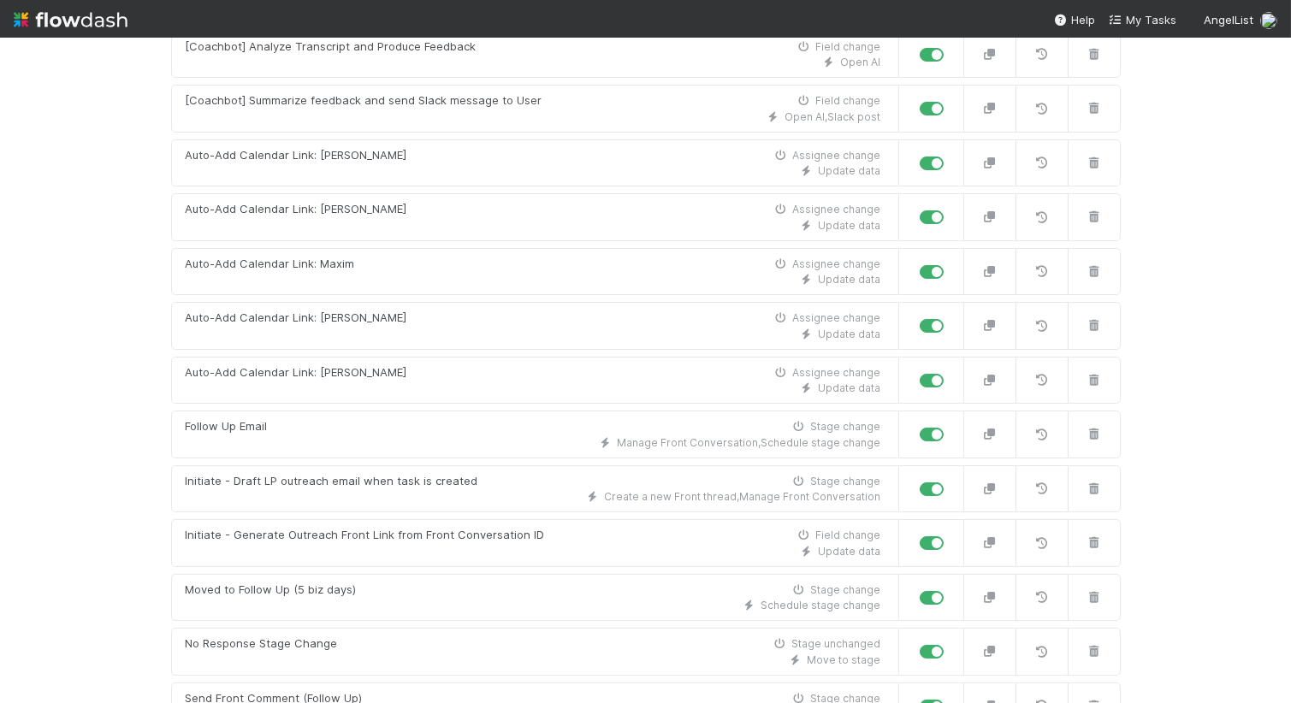
click at [951, 426] on label at bounding box center [951, 426] width 0 height 0
click at [930, 432] on input "checkbox" at bounding box center [927, 433] width 14 height 15
checkbox input "false"
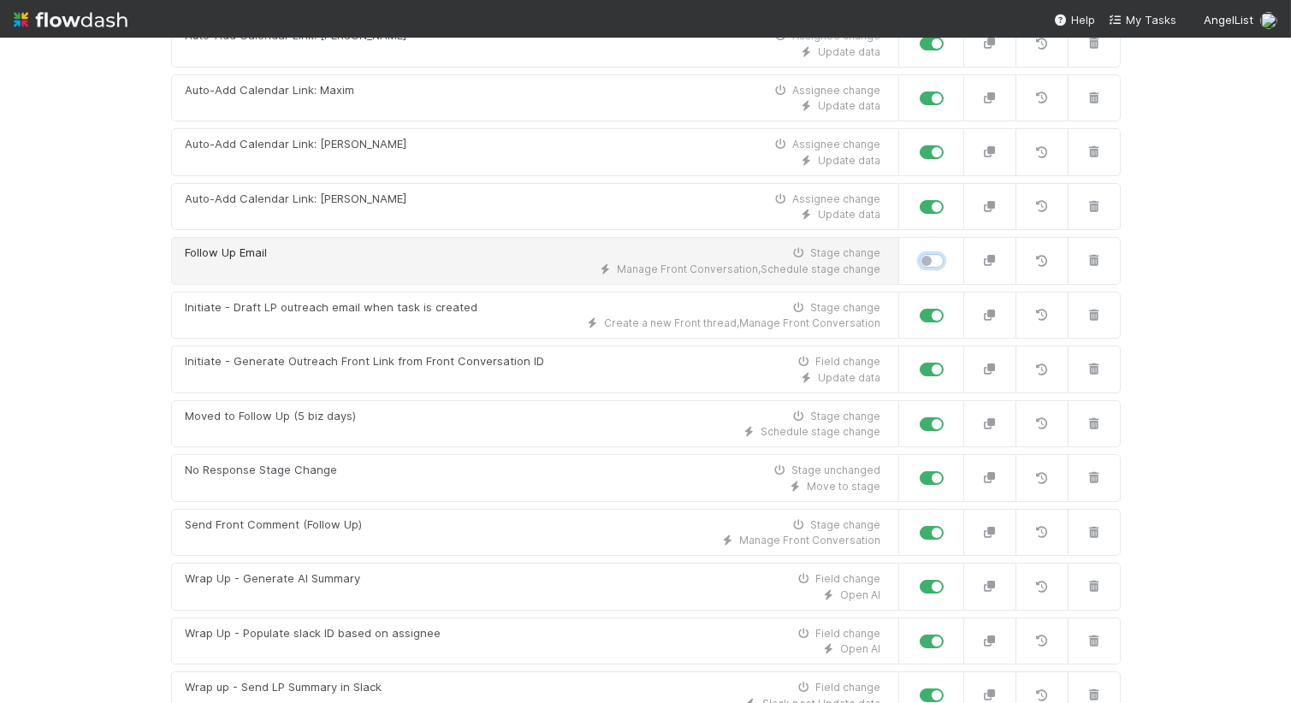
scroll to position [442, 0]
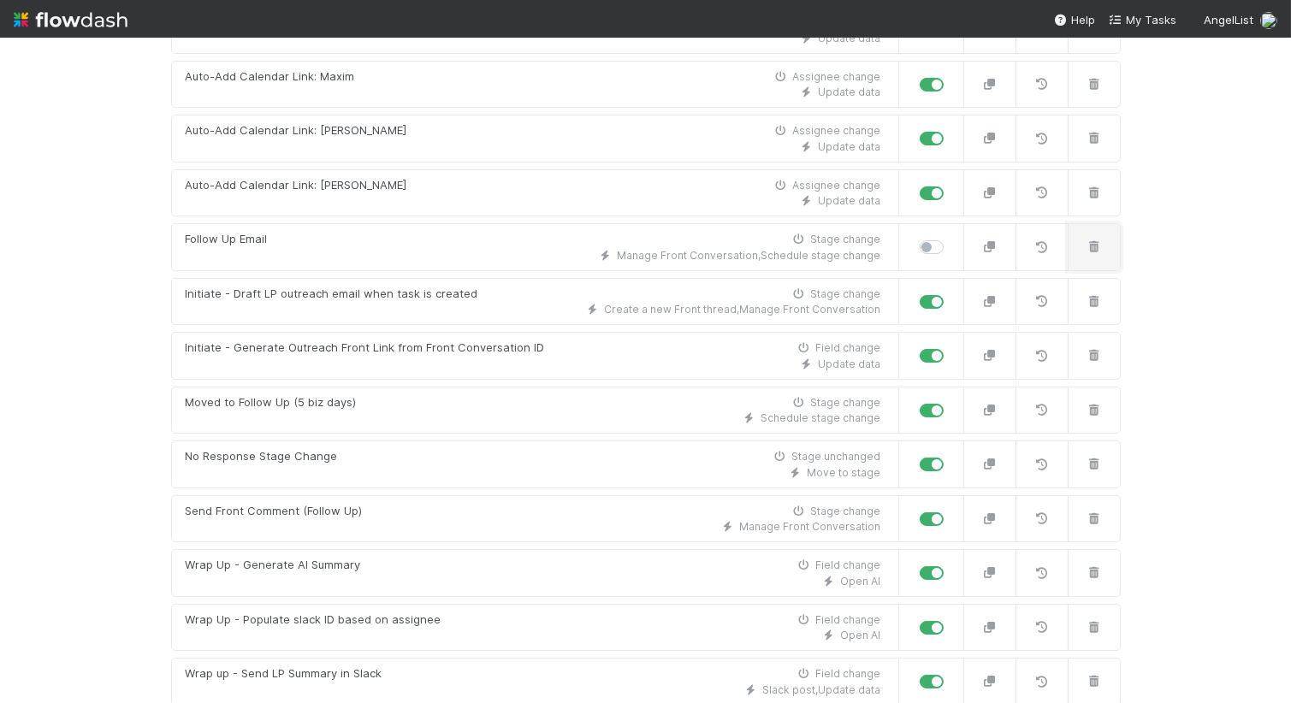
click at [1094, 249] on icon "button" at bounding box center [1094, 246] width 17 height 11
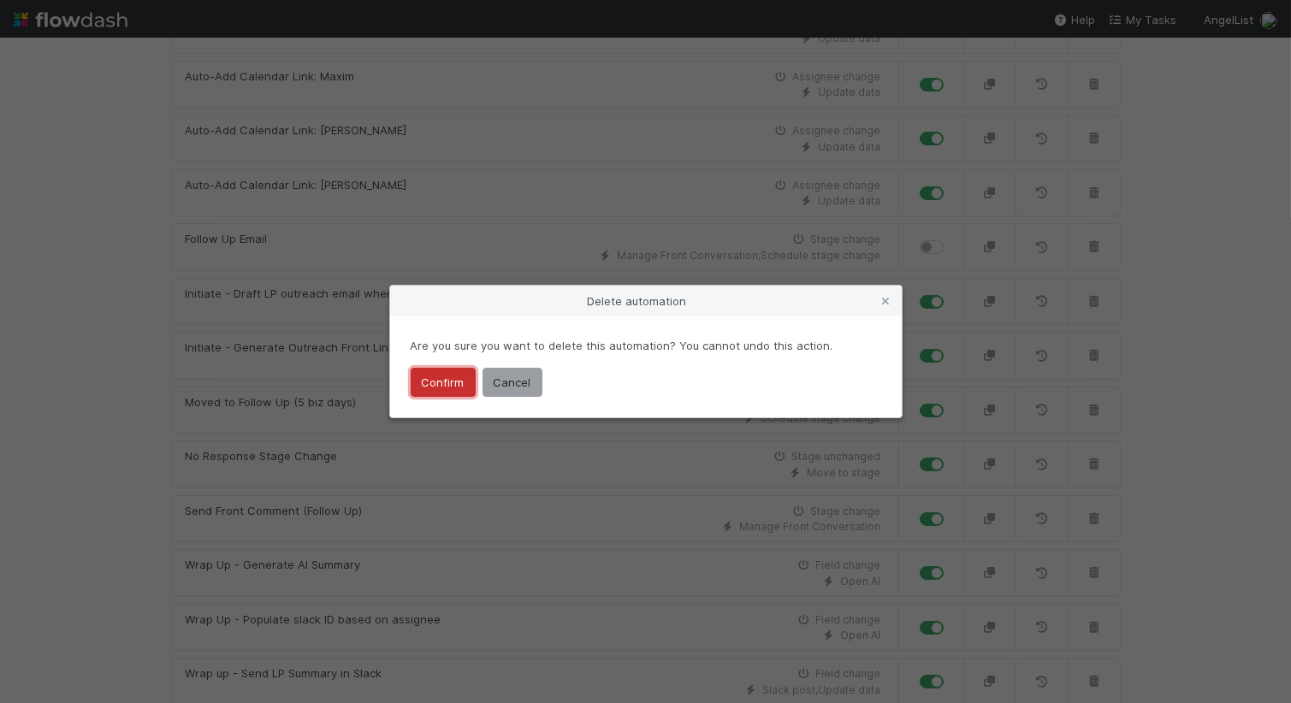
click at [446, 379] on button "Confirm" at bounding box center [443, 382] width 65 height 29
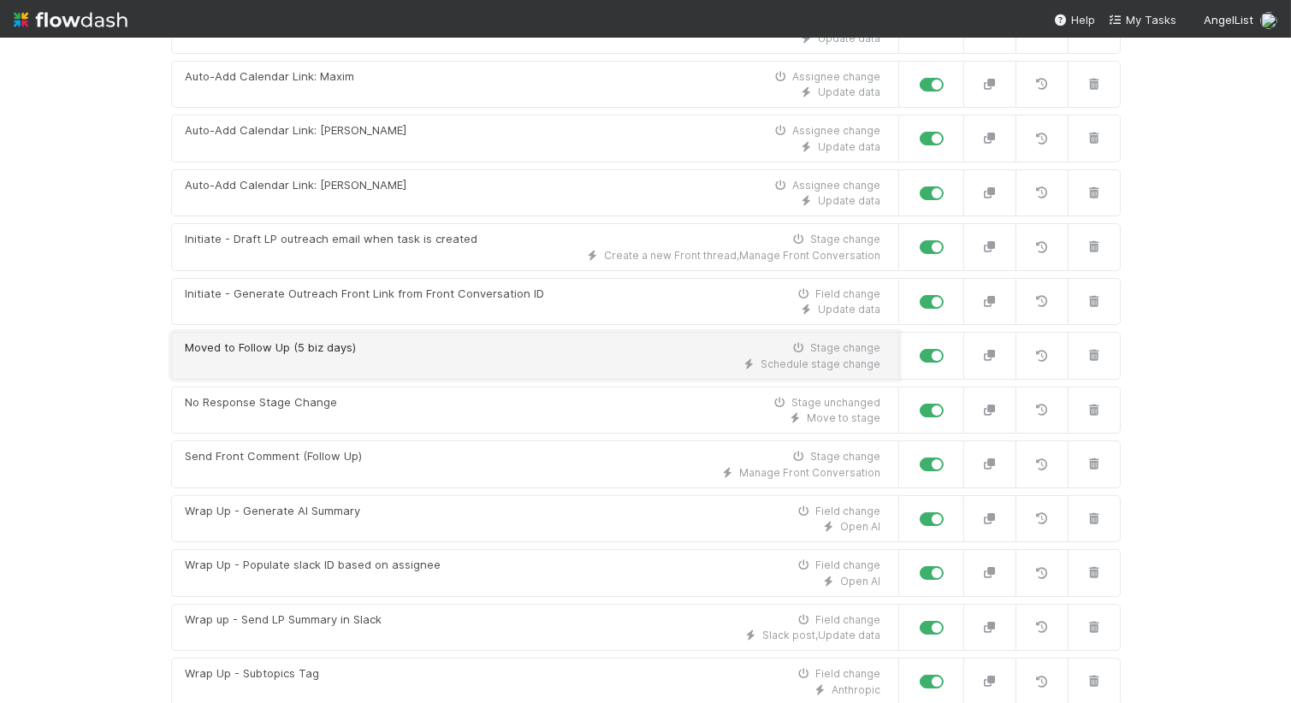
click at [370, 376] on link "Moved to Follow Up (5 biz days) Stage change Schedule stage change" at bounding box center [535, 356] width 728 height 48
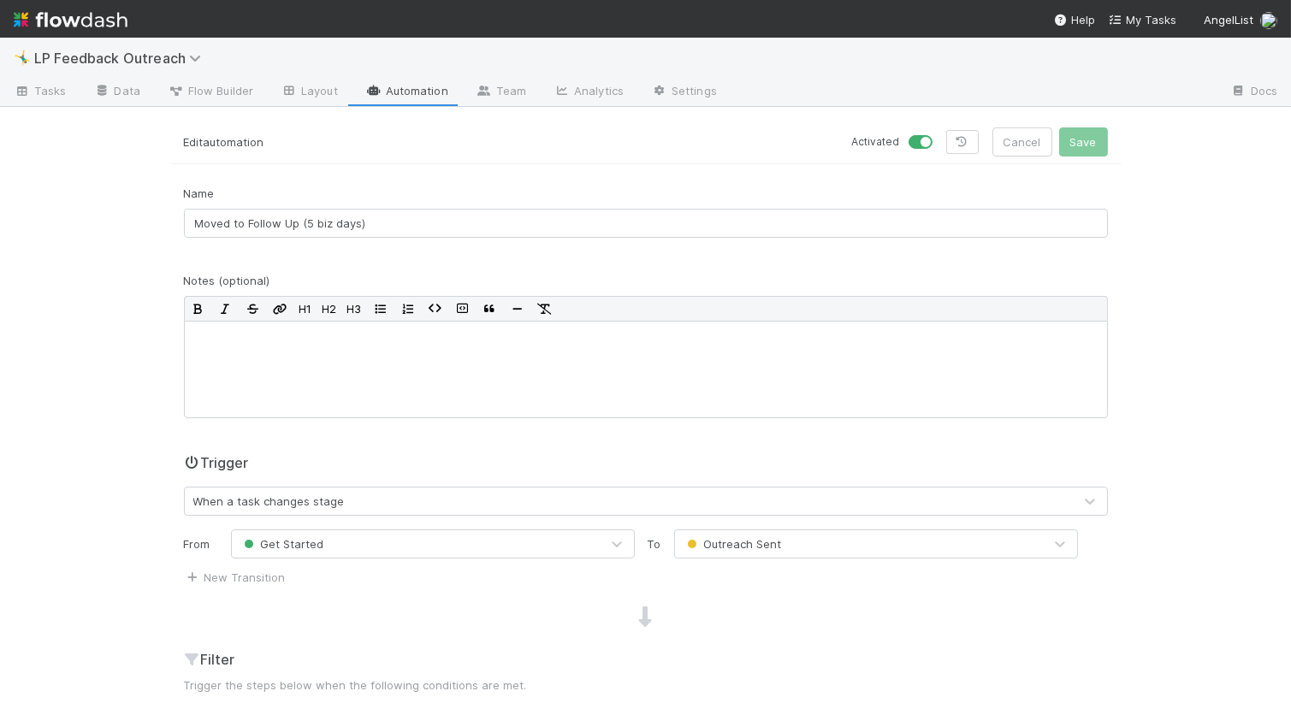
click at [398, 92] on link "Automation" at bounding box center [407, 92] width 110 height 27
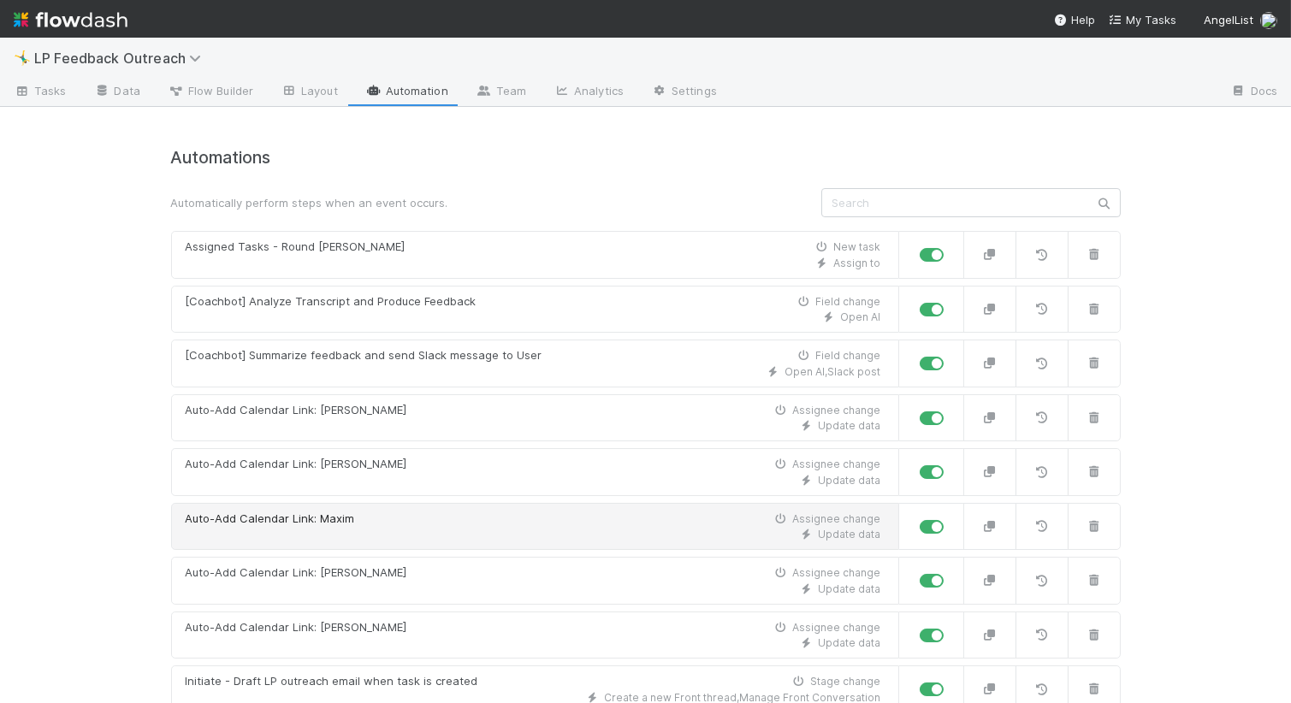
scroll to position [362, 0]
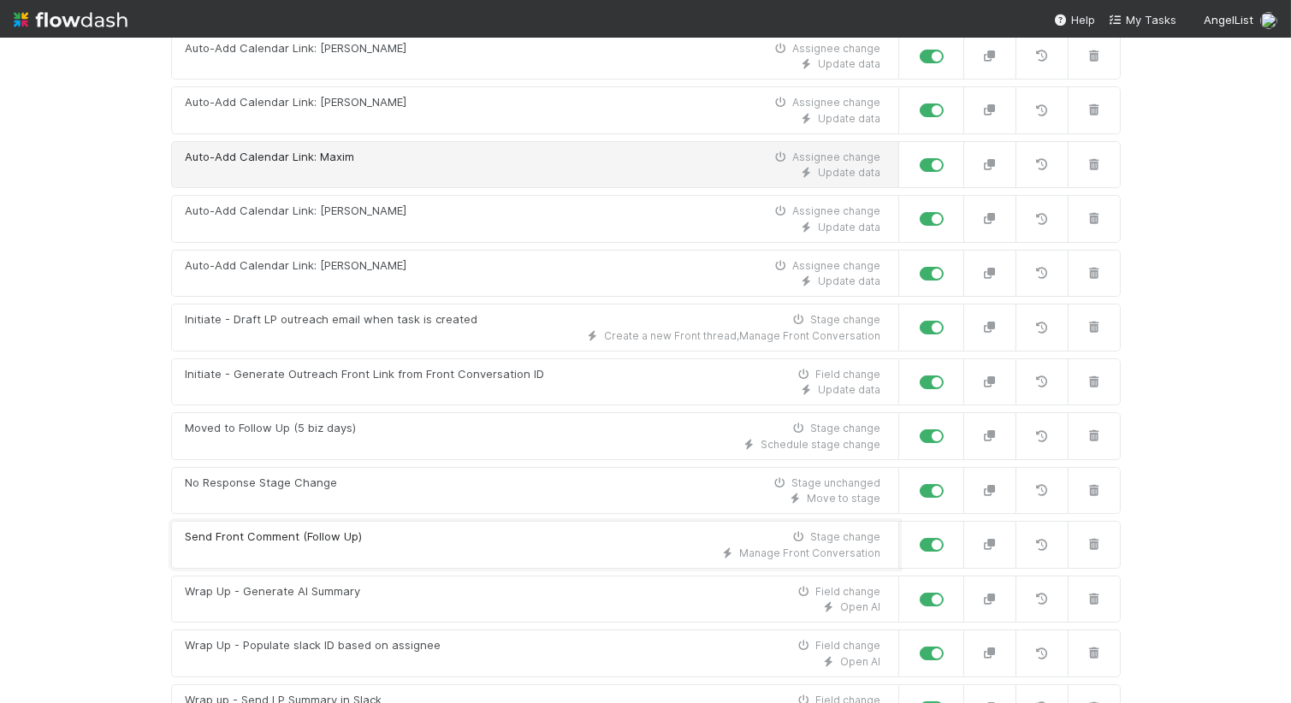
click at [387, 522] on link "Send Front Comment (Follow Up) Stage change Manage Front Conversation" at bounding box center [535, 545] width 728 height 48
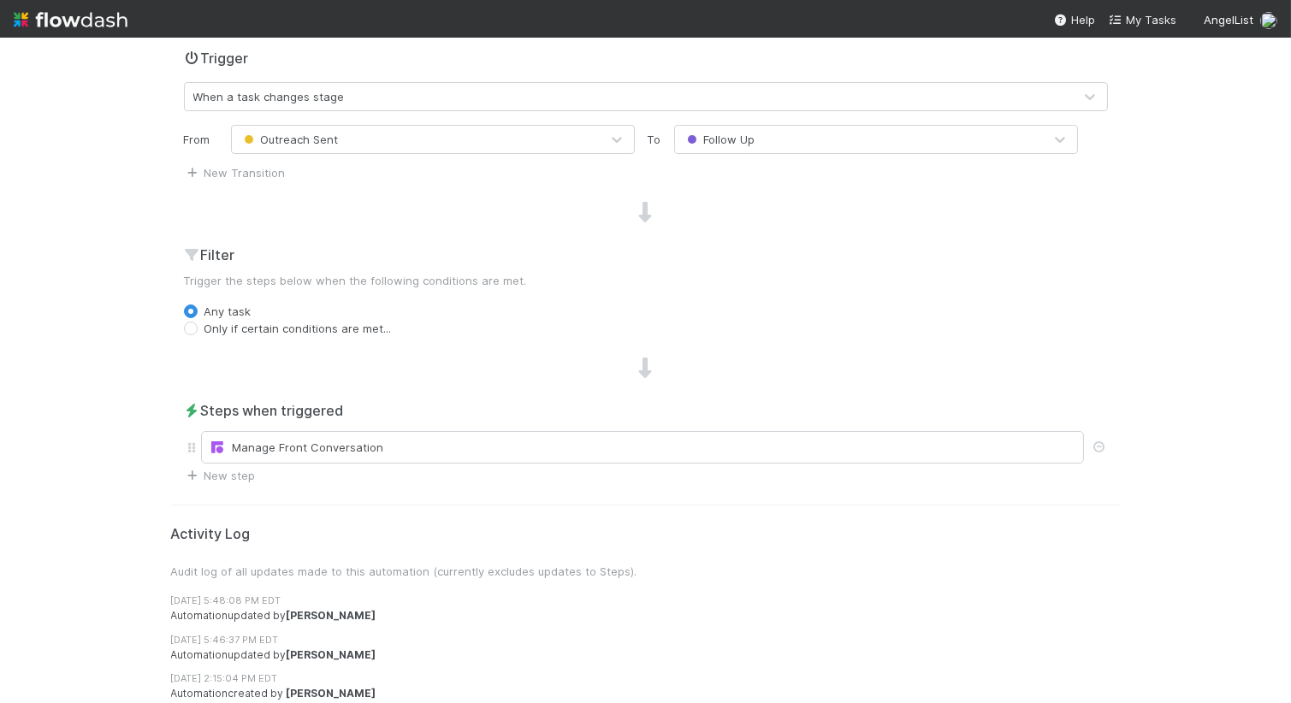
scroll to position [411, 0]
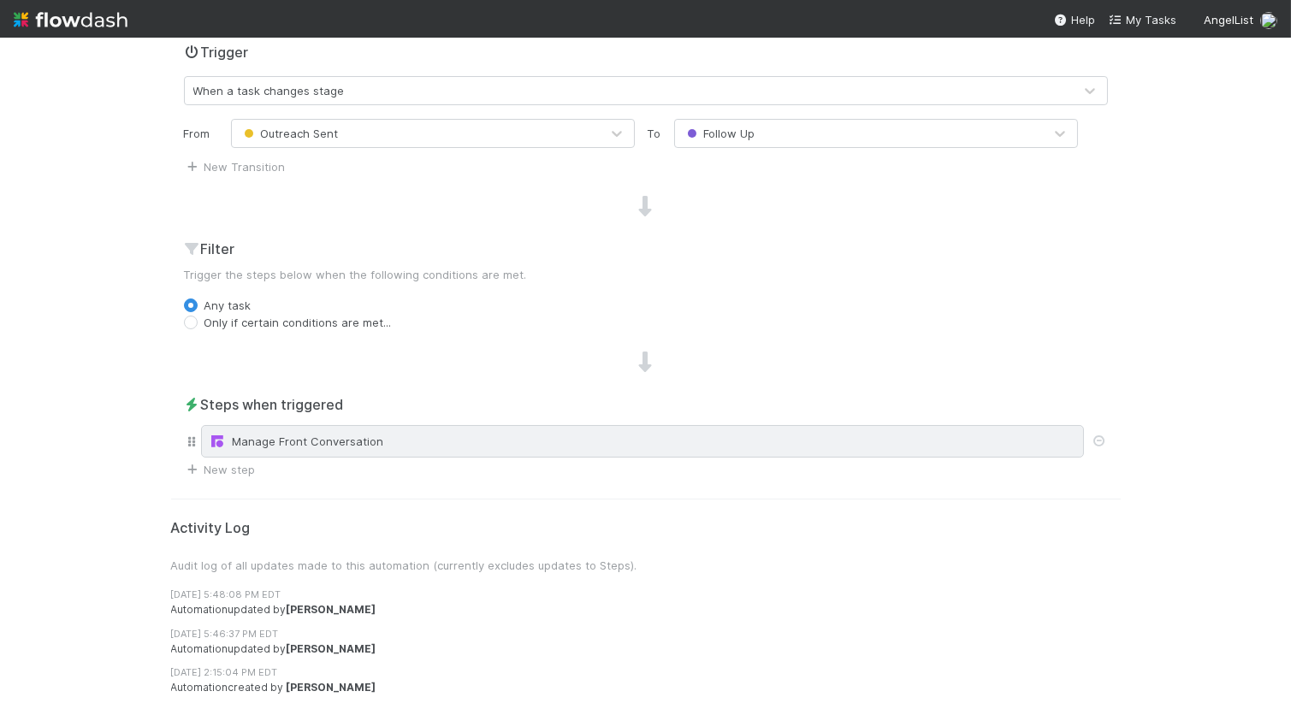
click at [276, 439] on div "Manage Front Conversation" at bounding box center [643, 441] width 868 height 17
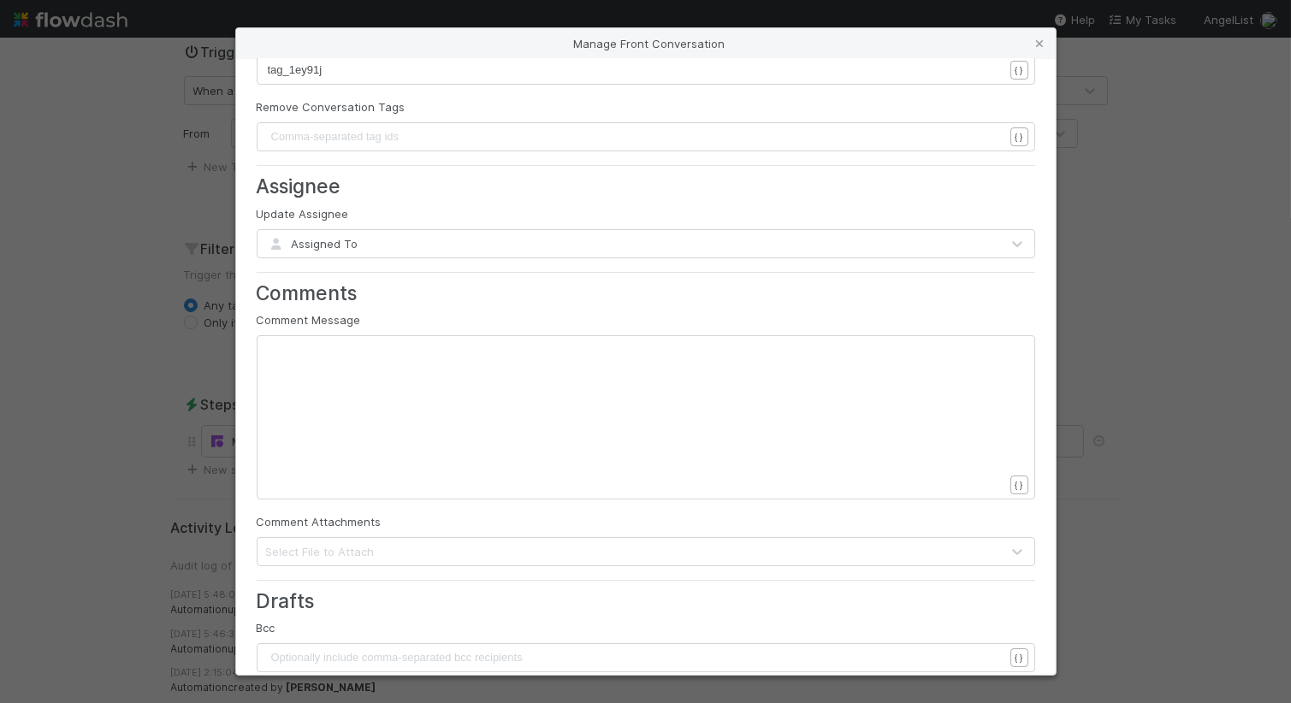
scroll to position [5, 0]
click at [348, 401] on div "xxxxxxxxxx ​" at bounding box center [657, 438] width 779 height 195
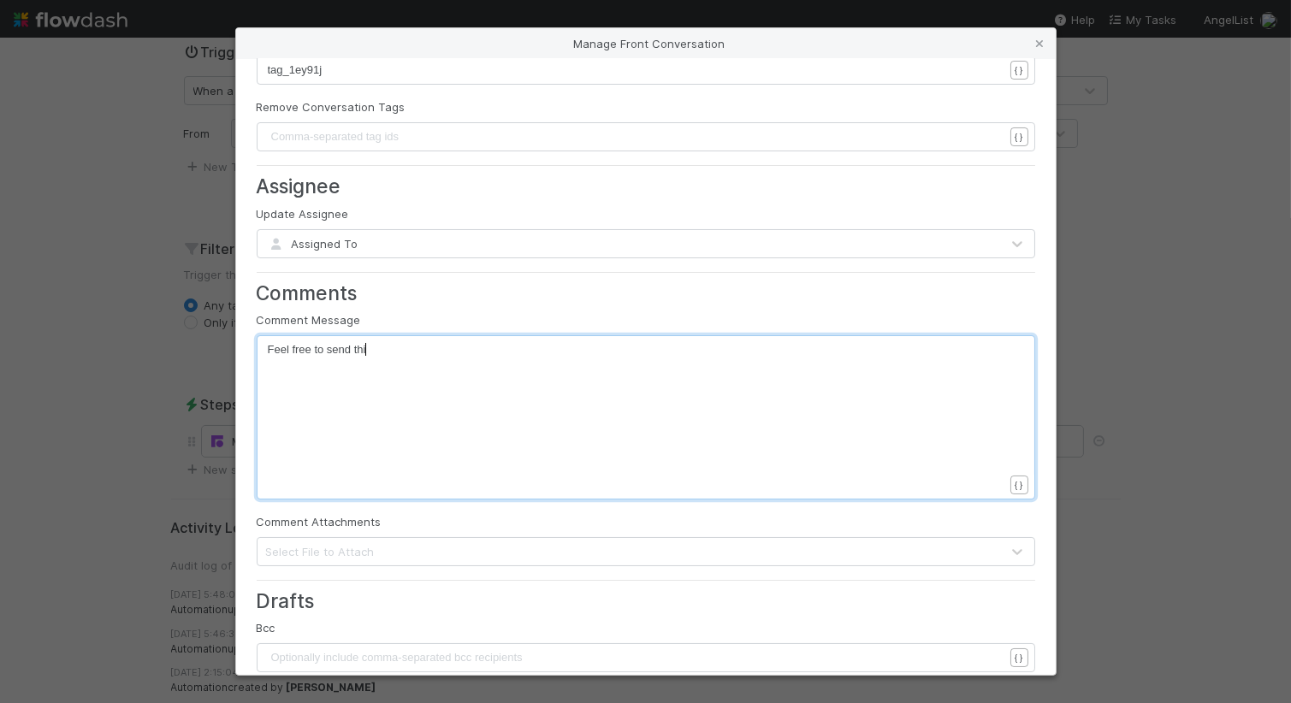
scroll to position [5, 105]
type textarea "Feel free to send this draft out!"
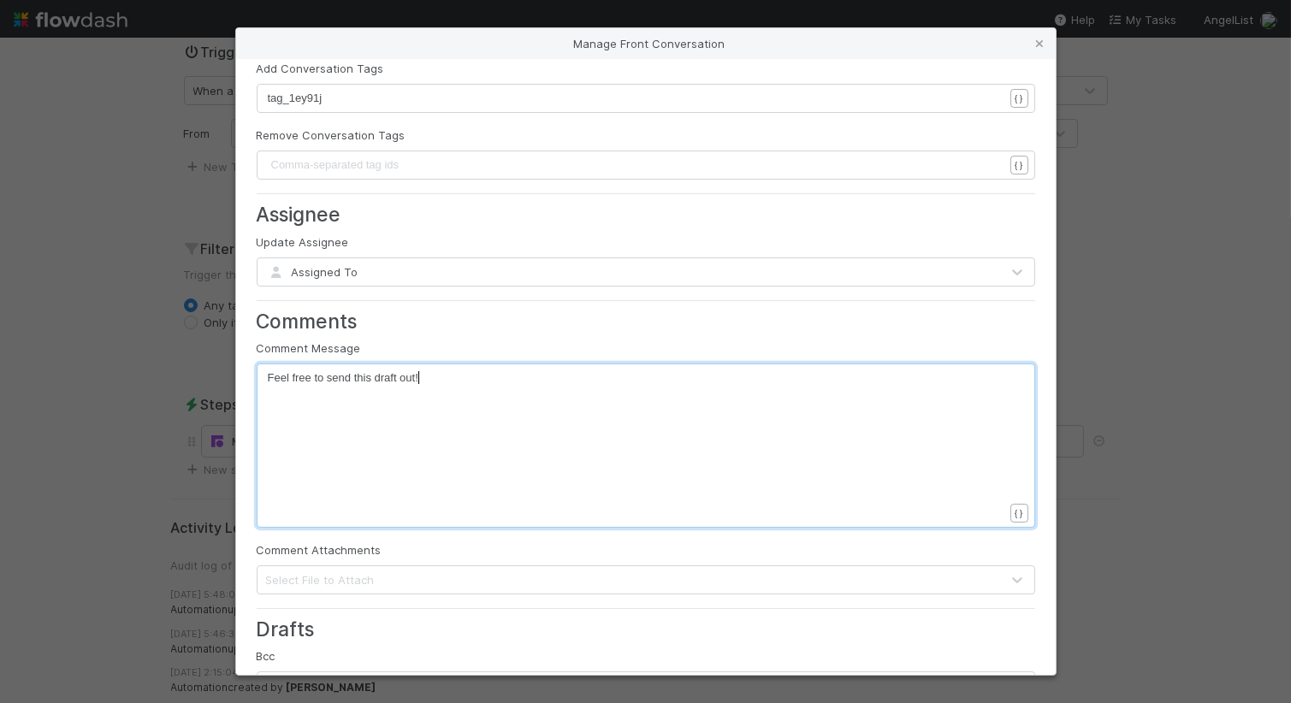
scroll to position [125, 0]
click at [373, 375] on span "Feel free to send this draft out!" at bounding box center [343, 378] width 151 height 13
type textarea "follow up"
type textarea "Follow u"
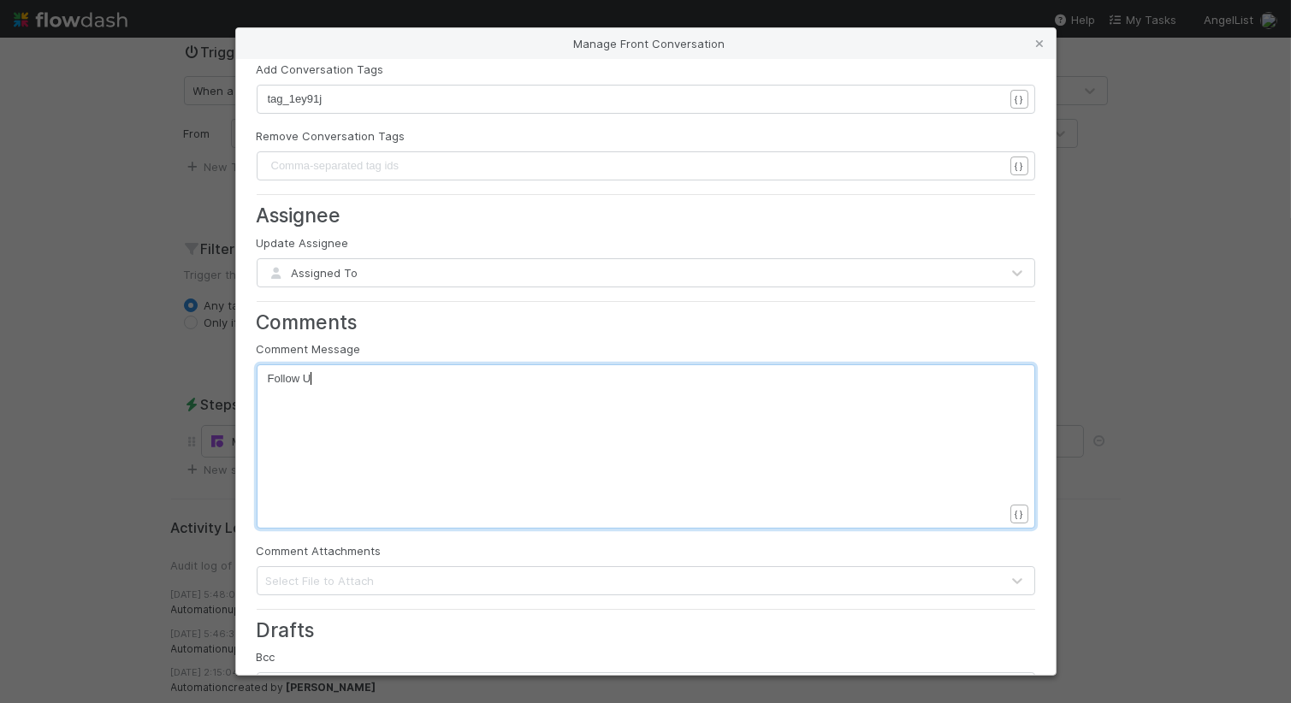
type textarea "Up"
type textarea "up draft ready"
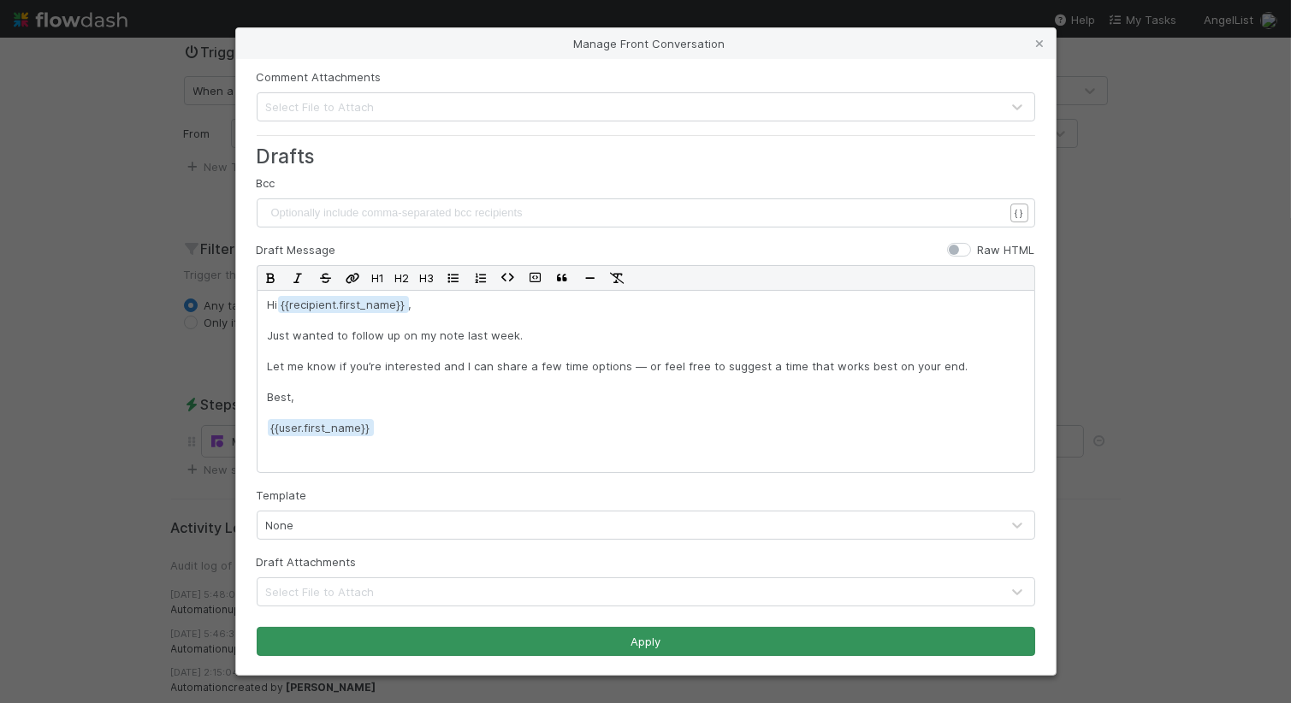
type textarea "!"
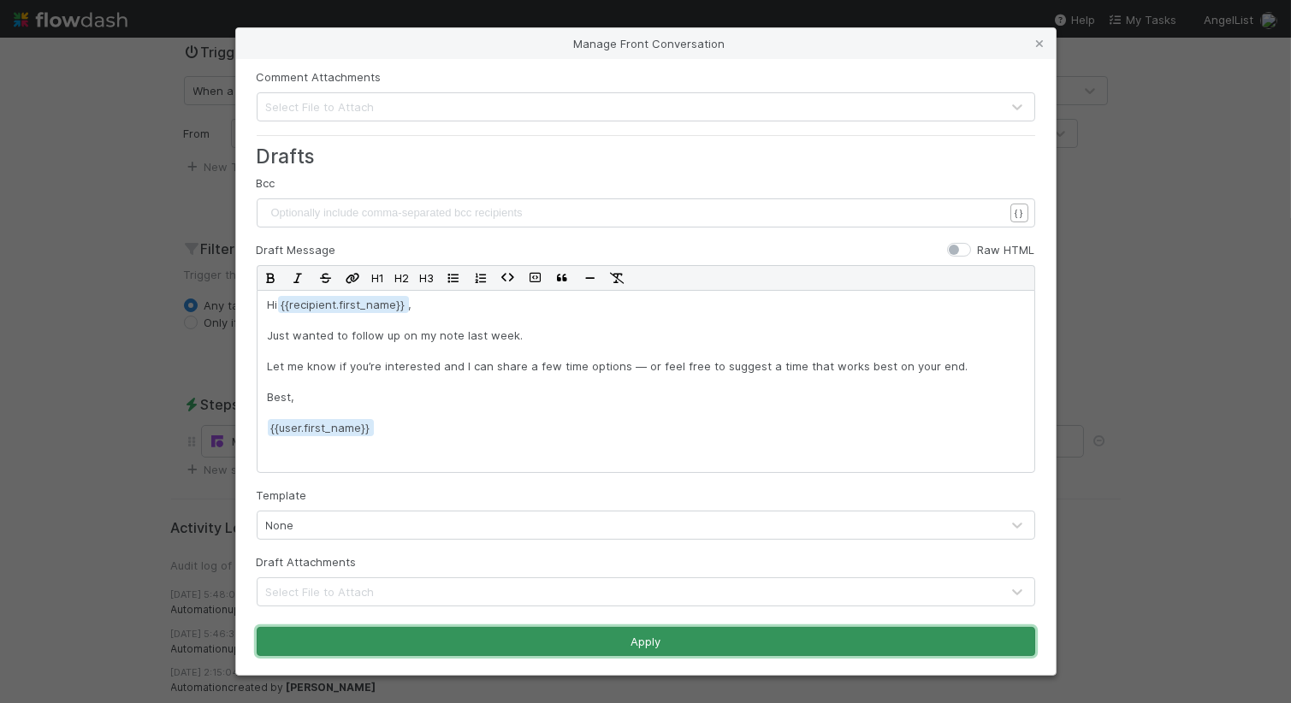
click at [465, 643] on button "Apply" at bounding box center [646, 641] width 779 height 29
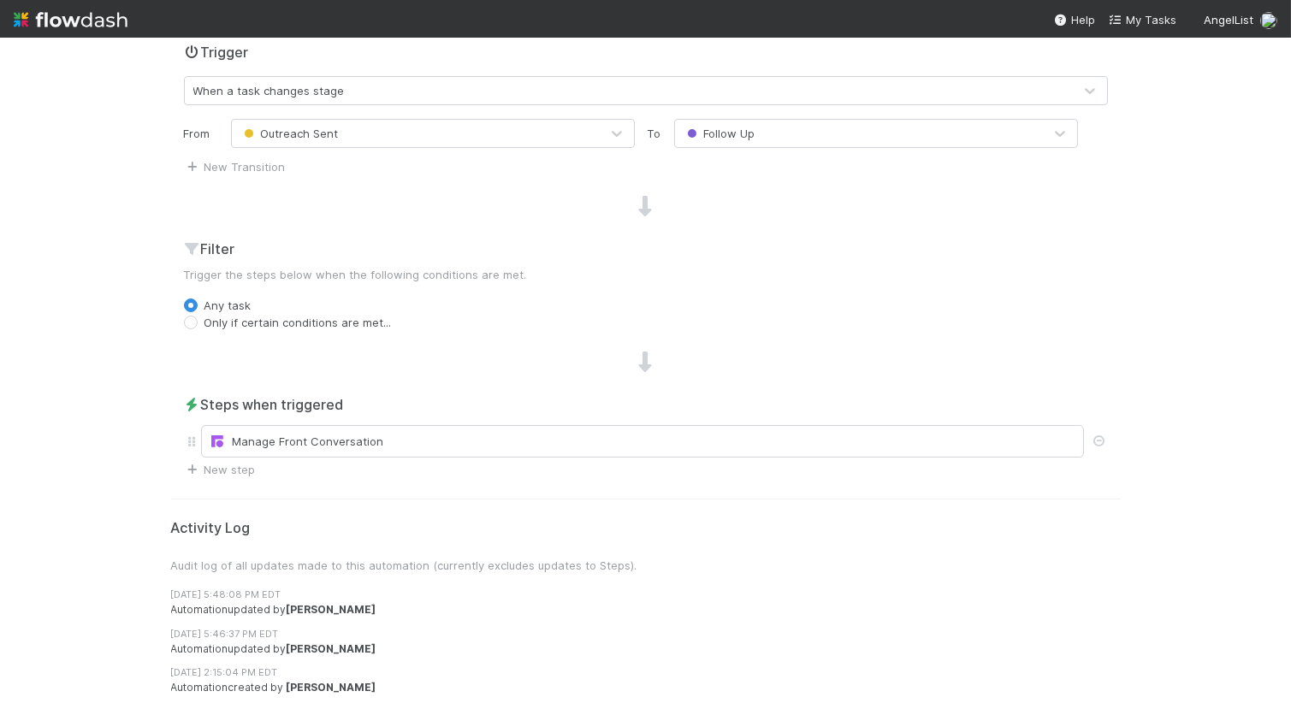
scroll to position [0, 0]
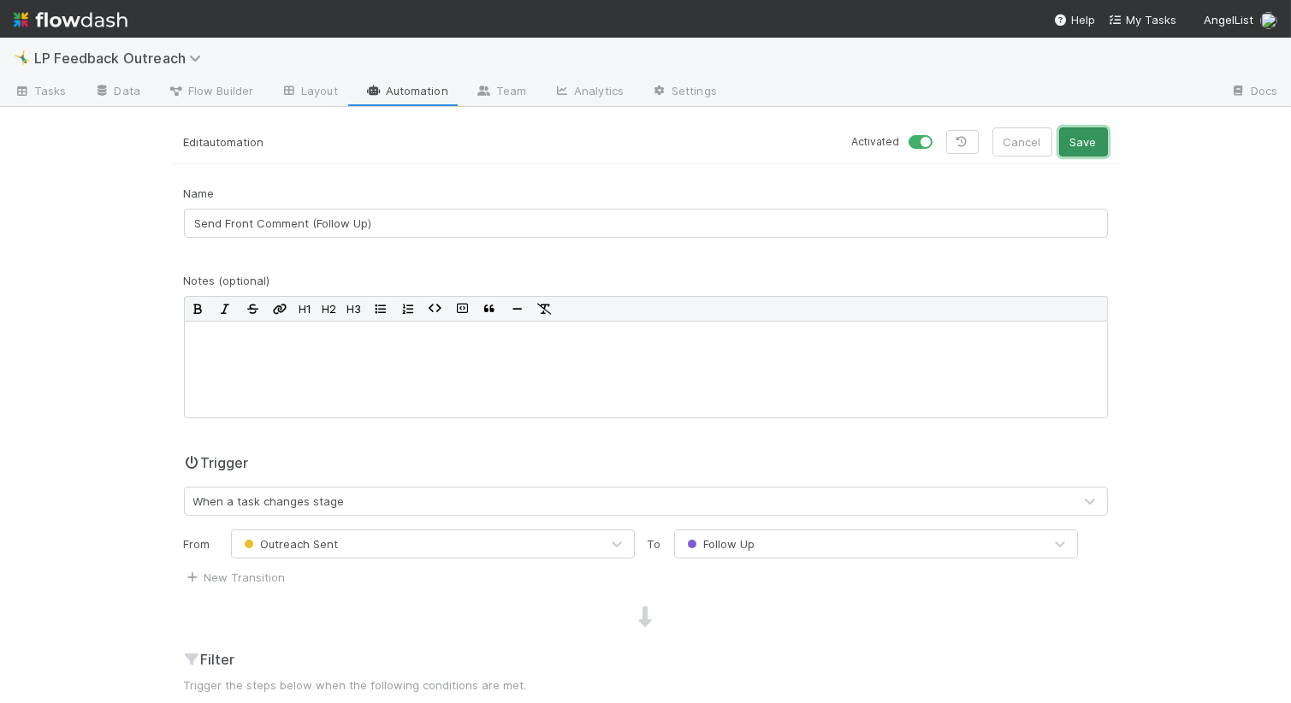
click at [1084, 146] on button "Save" at bounding box center [1083, 141] width 49 height 29
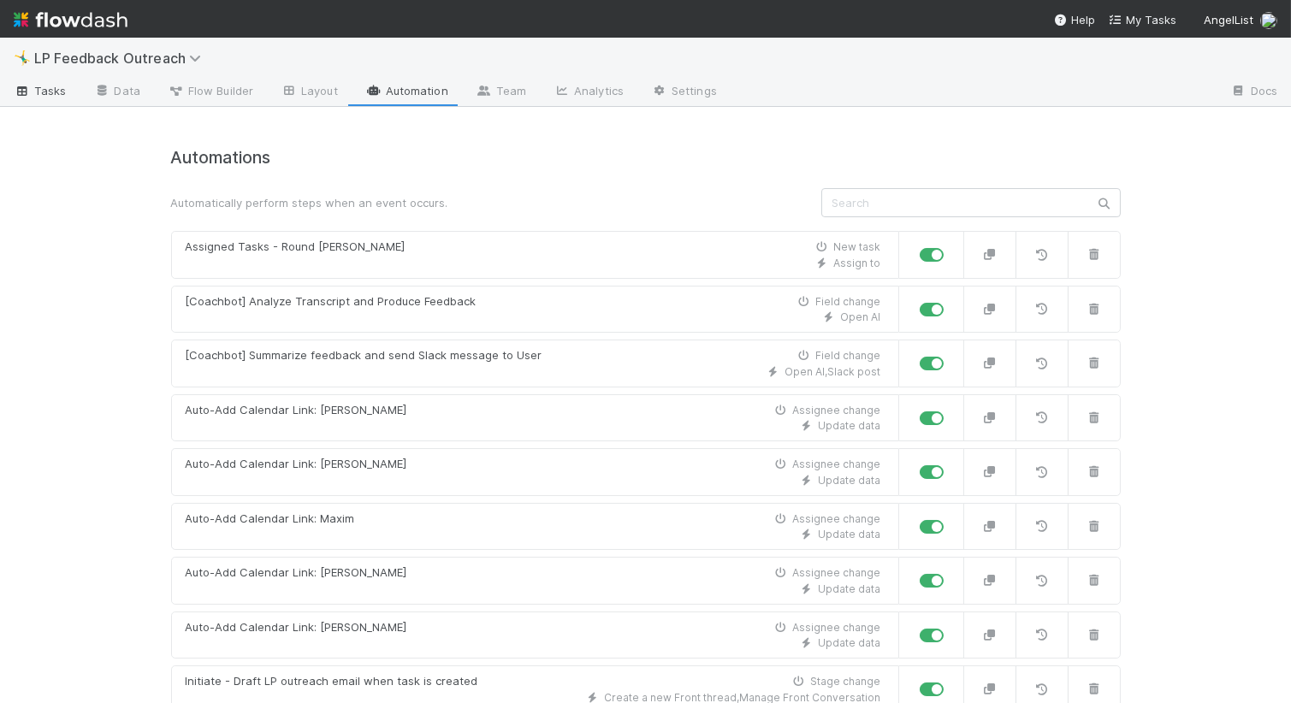
click at [56, 96] on span "Tasks" at bounding box center [40, 90] width 53 height 17
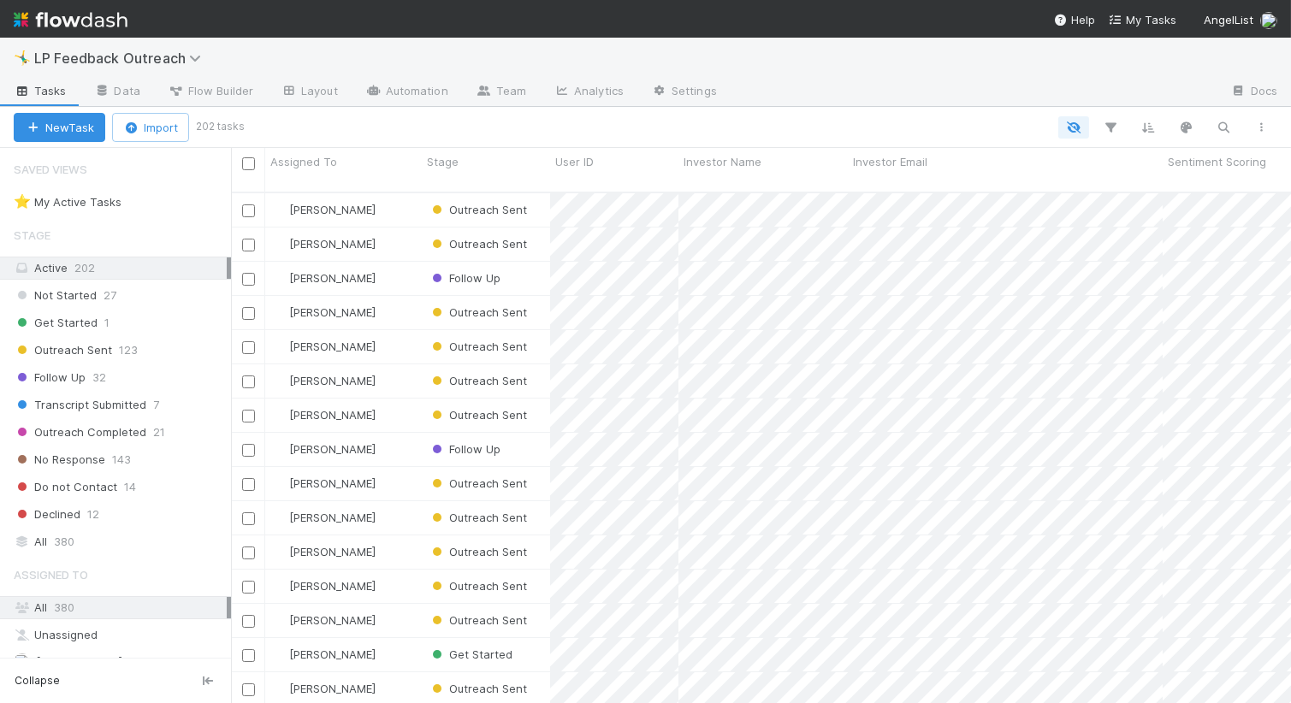
scroll to position [525, 1060]
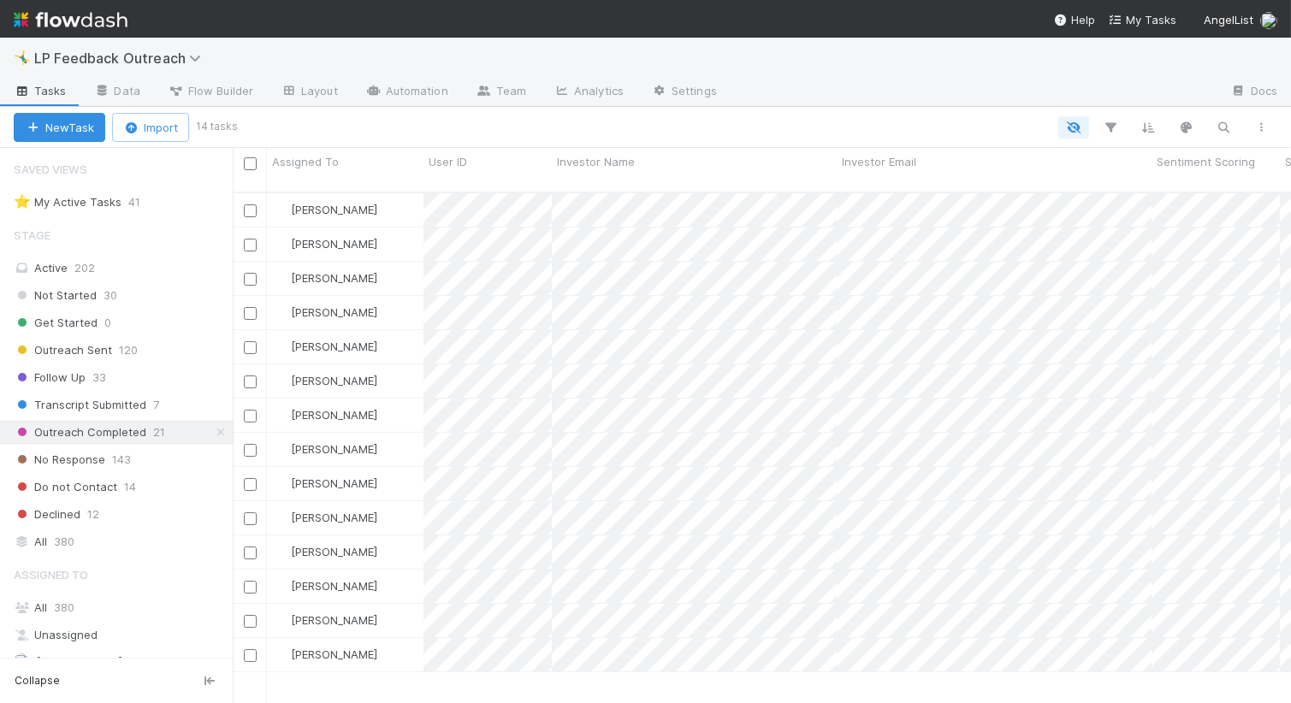
scroll to position [525, 1058]
click at [258, 95] on link "Flow Builder" at bounding box center [210, 92] width 113 height 27
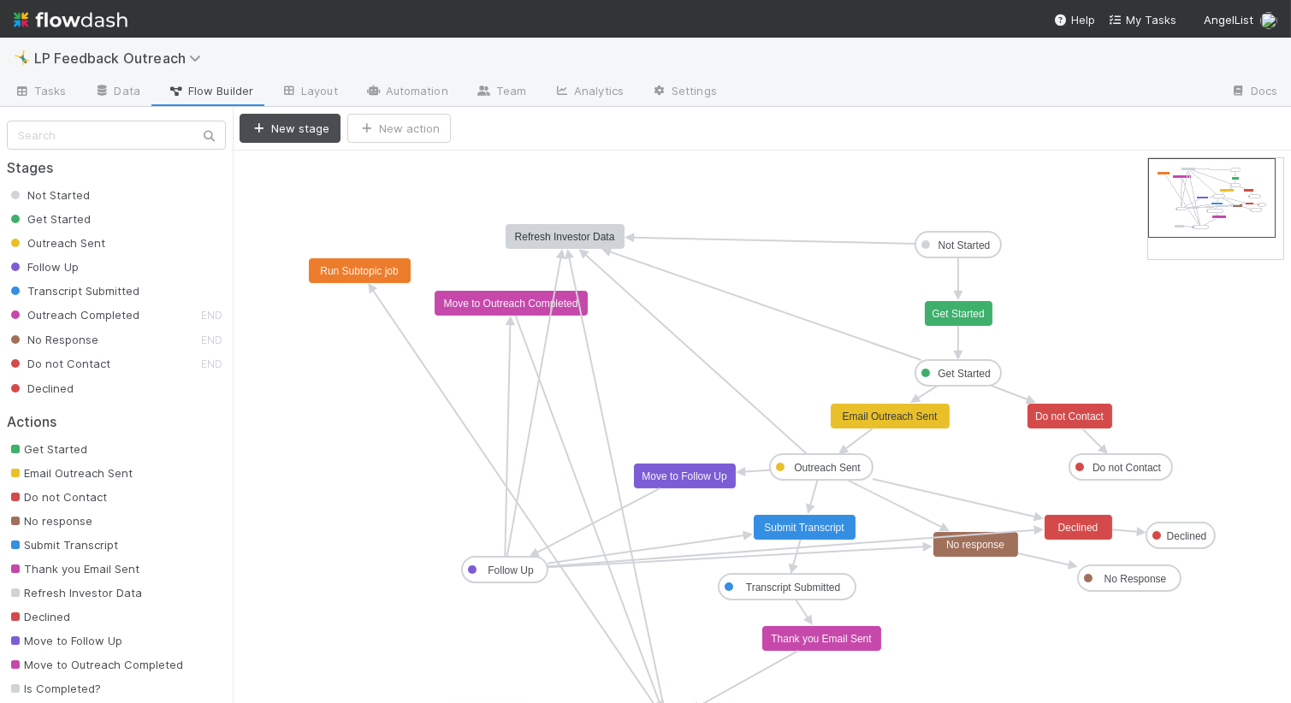
click at [605, 240] on text "Refresh Investor Data" at bounding box center [565, 237] width 100 height 12
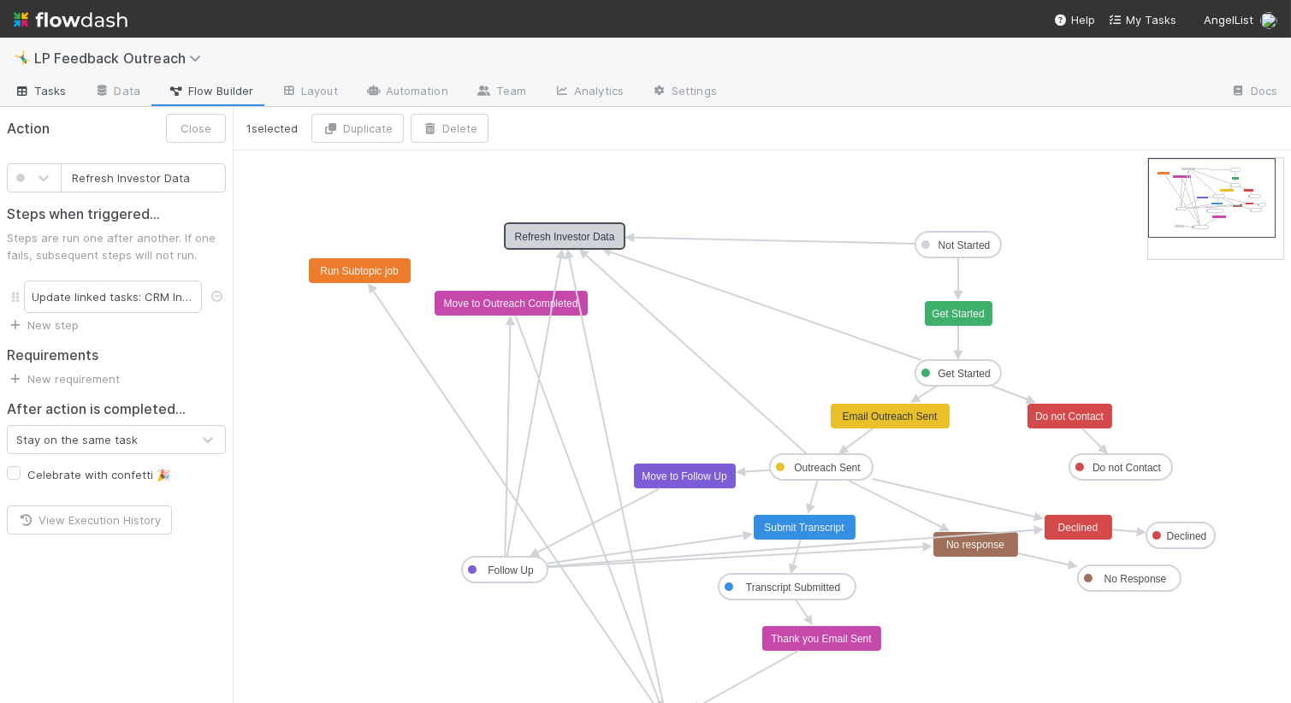
click at [64, 82] on span "Tasks" at bounding box center [40, 90] width 53 height 17
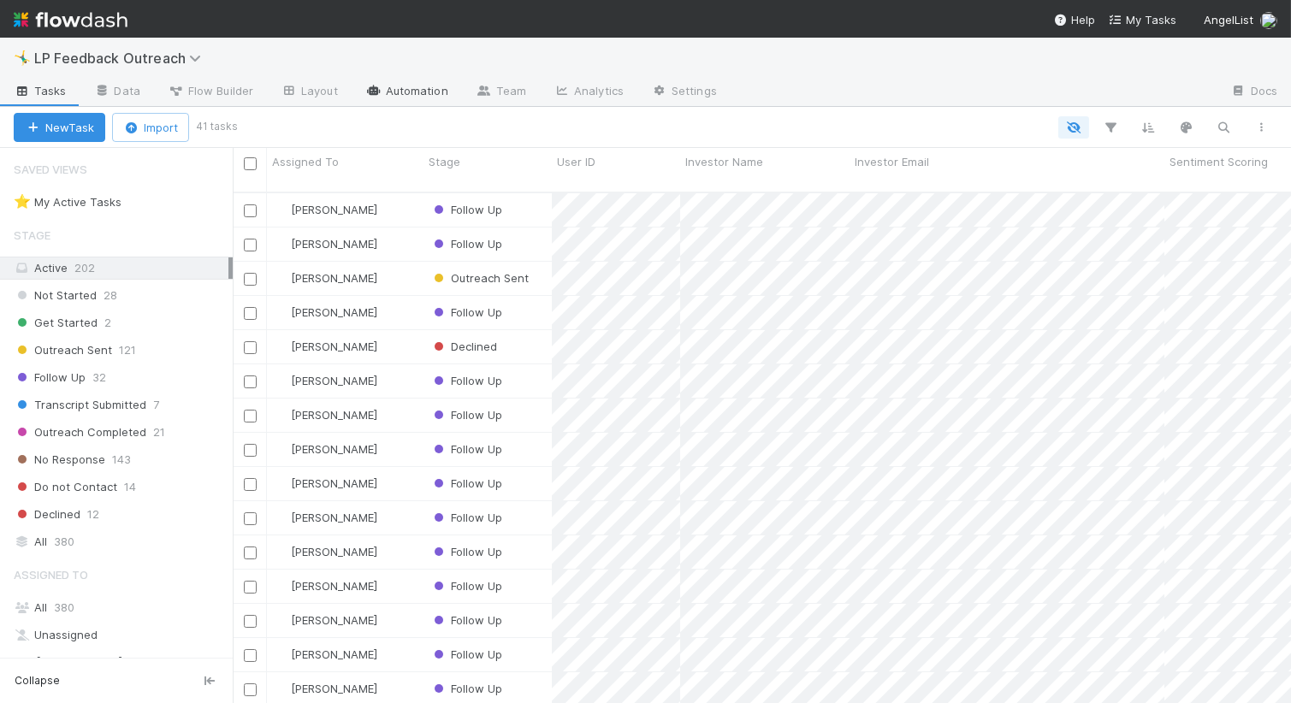
scroll to position [525, 1058]
click at [391, 86] on link "Automation" at bounding box center [407, 92] width 110 height 27
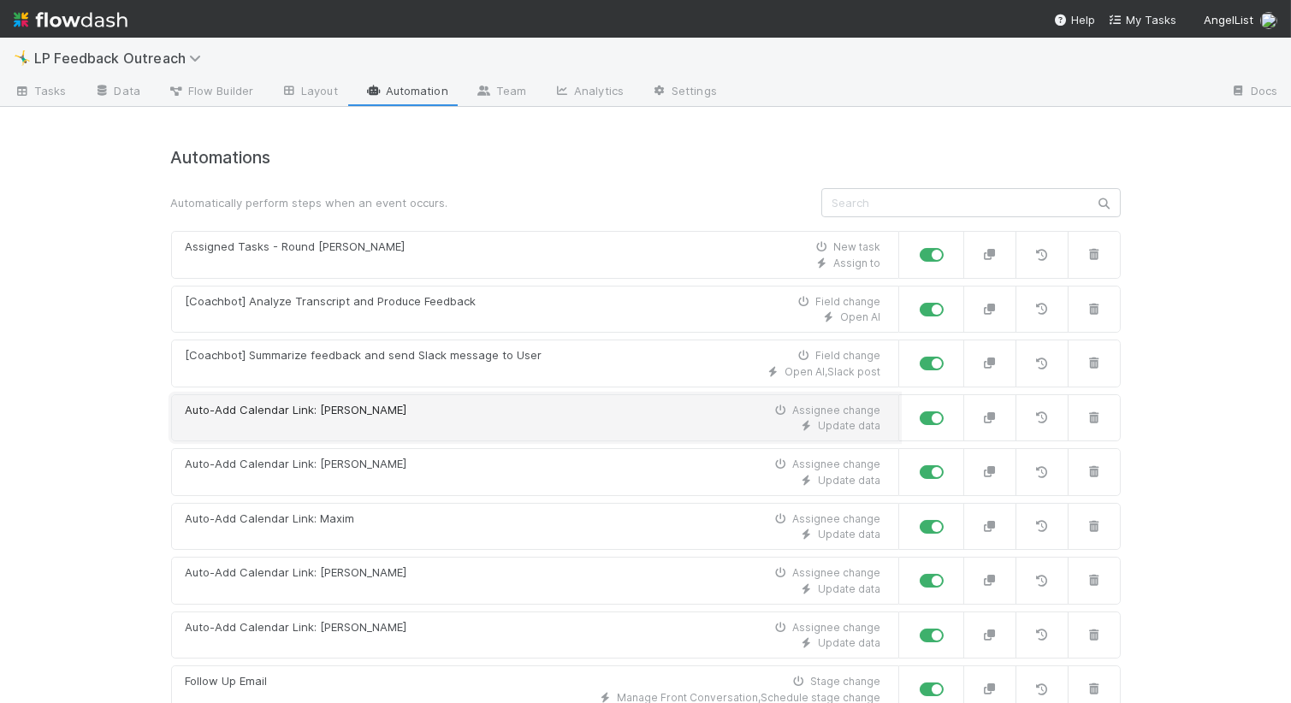
click at [415, 423] on div "Update data" at bounding box center [534, 425] width 696 height 15
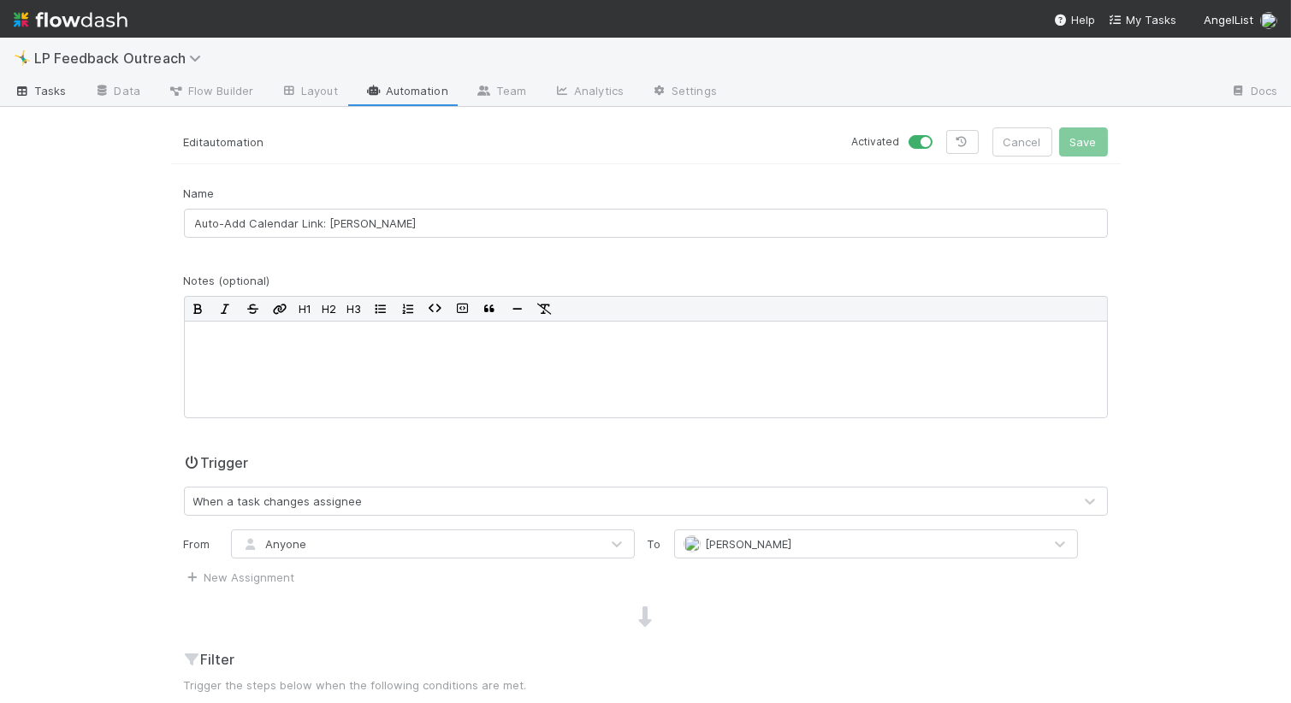
click at [40, 97] on span "Tasks" at bounding box center [40, 90] width 53 height 17
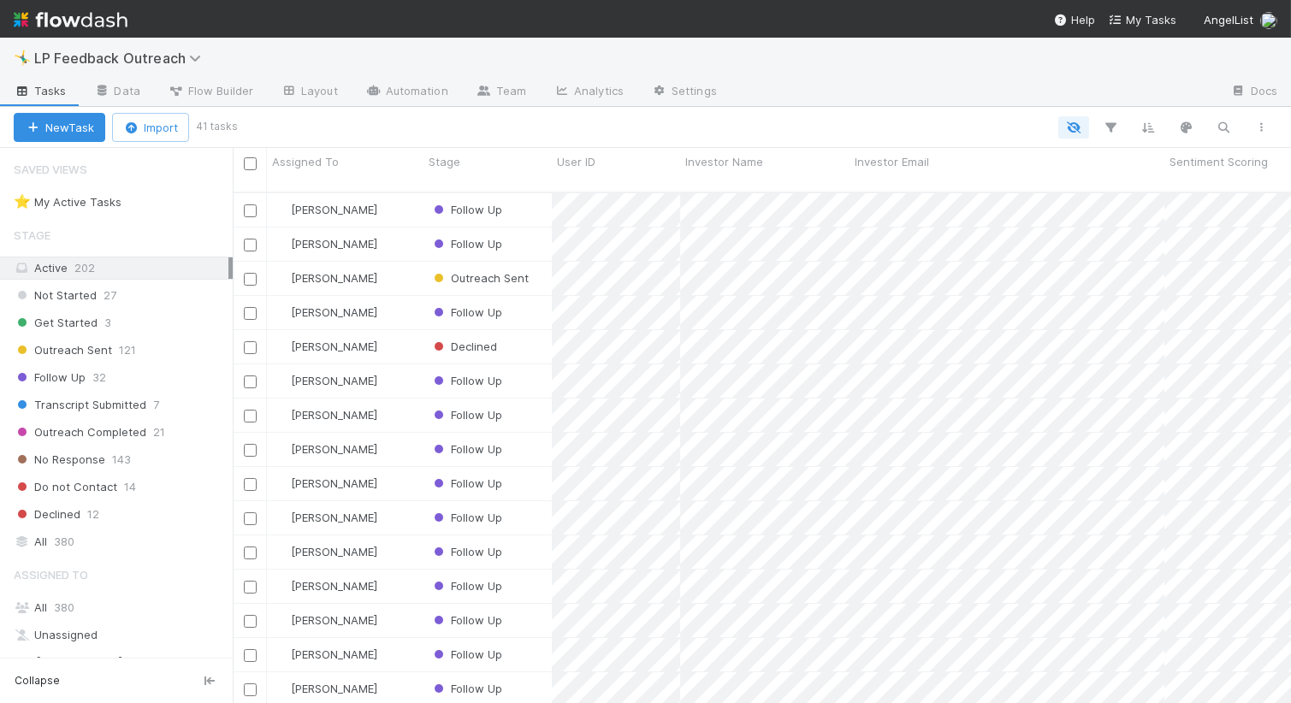
scroll to position [525, 1058]
click at [412, 128] on div at bounding box center [757, 127] width 1047 height 22
drag, startPoint x: 221, startPoint y: 56, endPoint x: 33, endPoint y: 46, distance: 188.5
click at [33, 47] on div "🤸‍♂️ LP Feedback Outreach" at bounding box center [645, 58] width 1291 height 41
click at [210, 15] on nav "Help My Tasks AngelList" at bounding box center [645, 19] width 1291 height 38
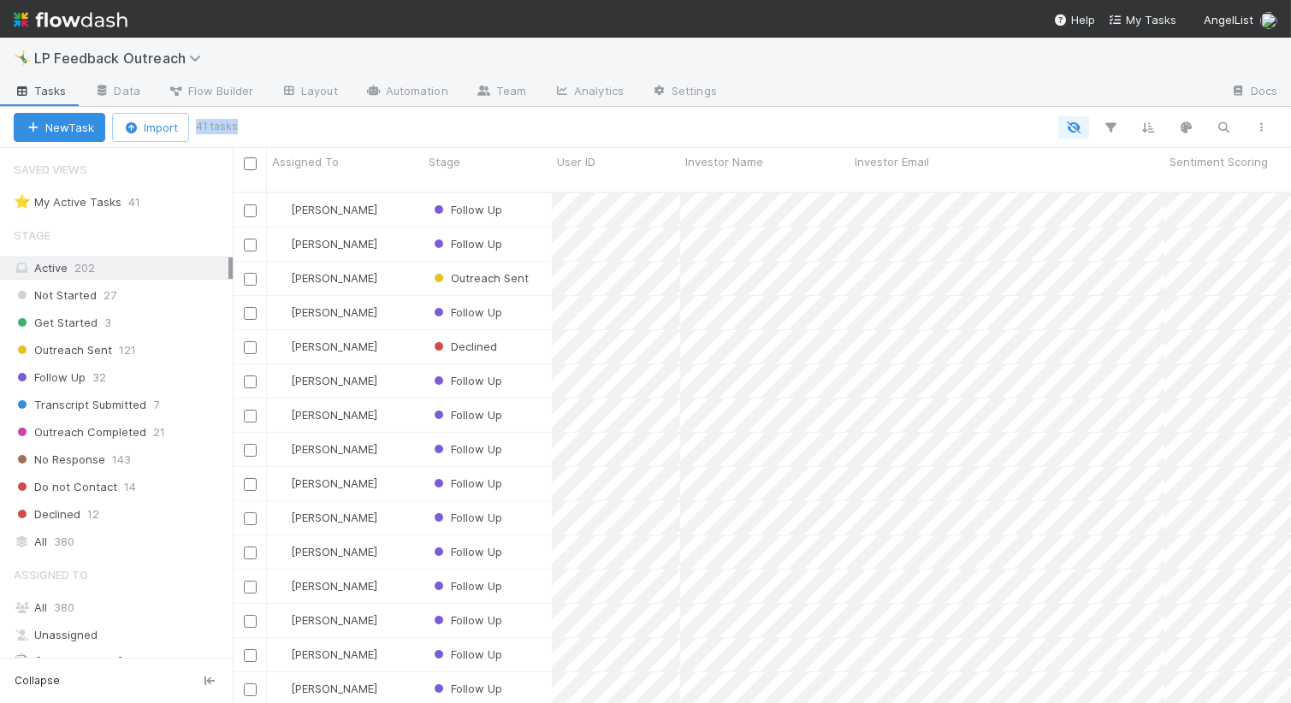
drag, startPoint x: 246, startPoint y: 130, endPoint x: 199, endPoint y: 128, distance: 47.1
click at [199, 128] on div "New Task Import 41 tasks" at bounding box center [645, 127] width 1291 height 41
click at [240, 128] on div at bounding box center [757, 127] width 1047 height 22
drag, startPoint x: 245, startPoint y: 125, endPoint x: 190, endPoint y: 124, distance: 54.8
click at [189, 125] on div "New Task Import 41 tasks" at bounding box center [645, 127] width 1291 height 41
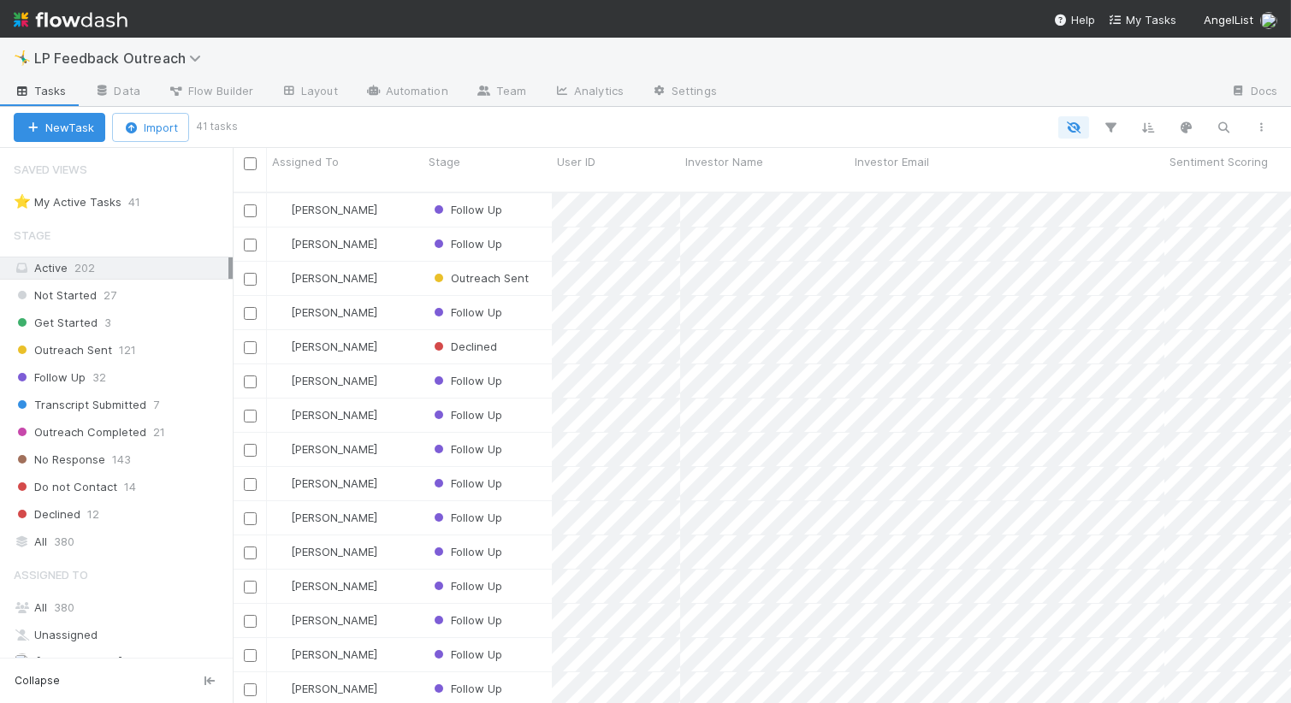
click at [519, 131] on div at bounding box center [757, 127] width 1047 height 22
drag, startPoint x: 244, startPoint y: 120, endPoint x: 219, endPoint y: 120, distance: 24.8
click at [219, 120] on div "New Task Import 41 tasks" at bounding box center [645, 127] width 1291 height 41
click at [219, 120] on small "41 tasks" at bounding box center [217, 126] width 42 height 15
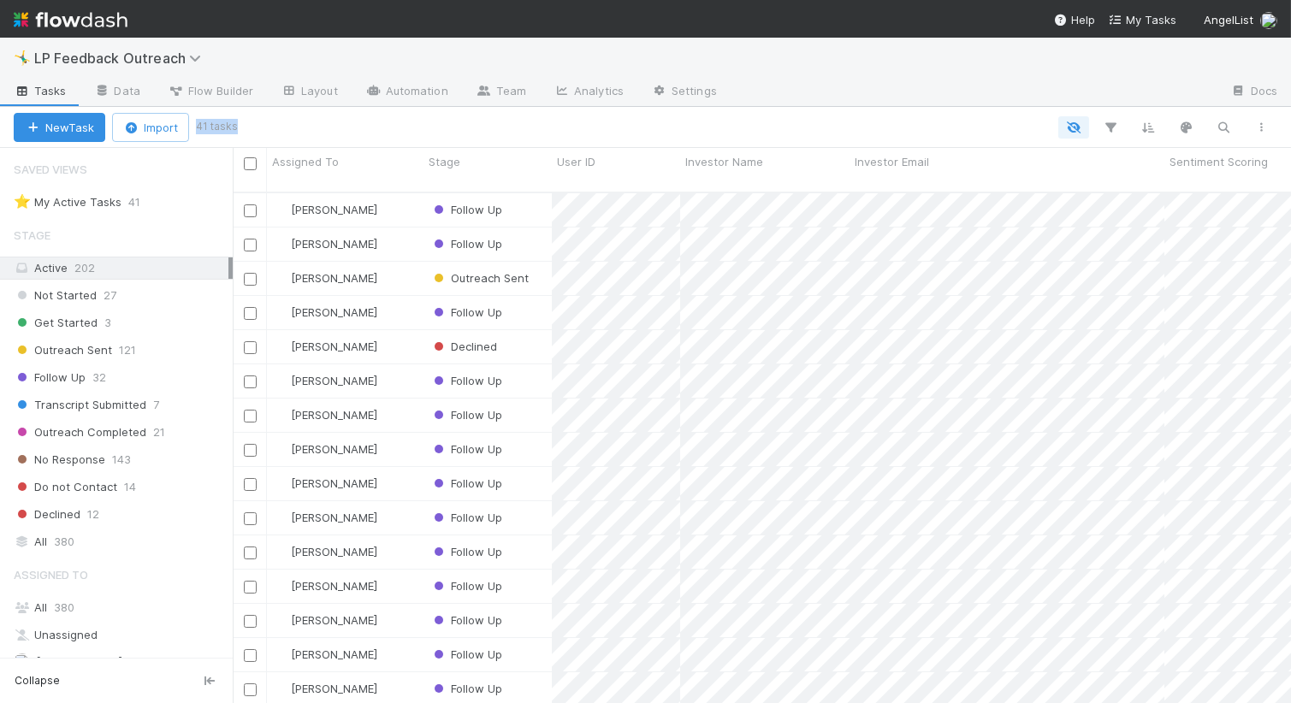
click at [219, 120] on small "41 tasks" at bounding box center [217, 126] width 42 height 15
click at [227, 129] on small "41 tasks" at bounding box center [217, 126] width 42 height 15
drag, startPoint x: 235, startPoint y: 264, endPoint x: 181, endPoint y: 266, distance: 54.0
click at [181, 266] on div "Saved Views ⭐ My Active Tasks 41 Stage Active 202 Not Started 27 Get Started 3 …" at bounding box center [115, 425] width 231 height 555
